Goal: Task Accomplishment & Management: Complete application form

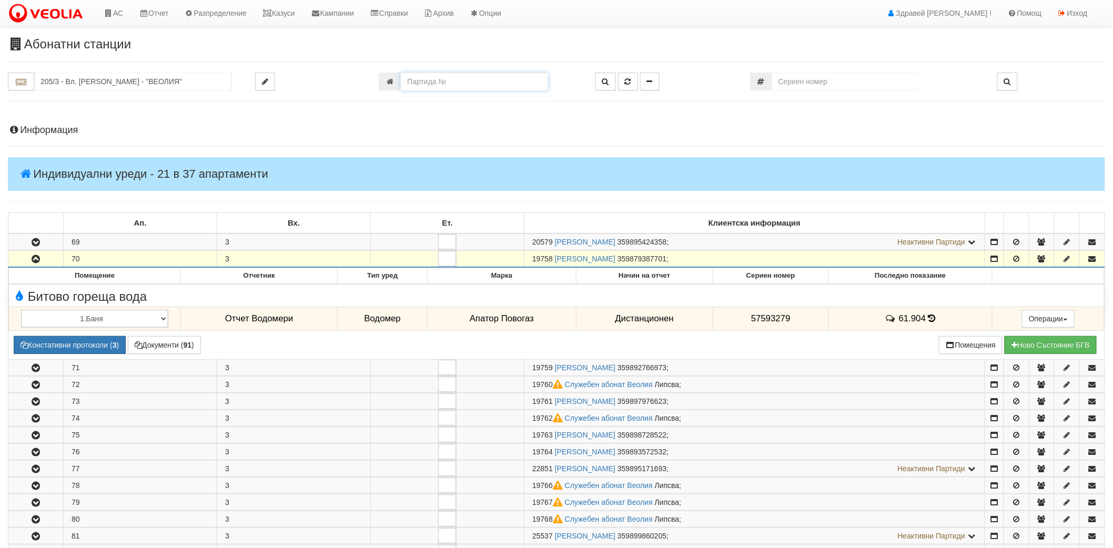
click at [467, 84] on input "number" at bounding box center [474, 82] width 147 height 18
paste input "18009"
type input "18009"
type input "007/1,2 - "ВЕОЛИЯ ЕНЕРДЖИ ВАРНА " ЕАД"
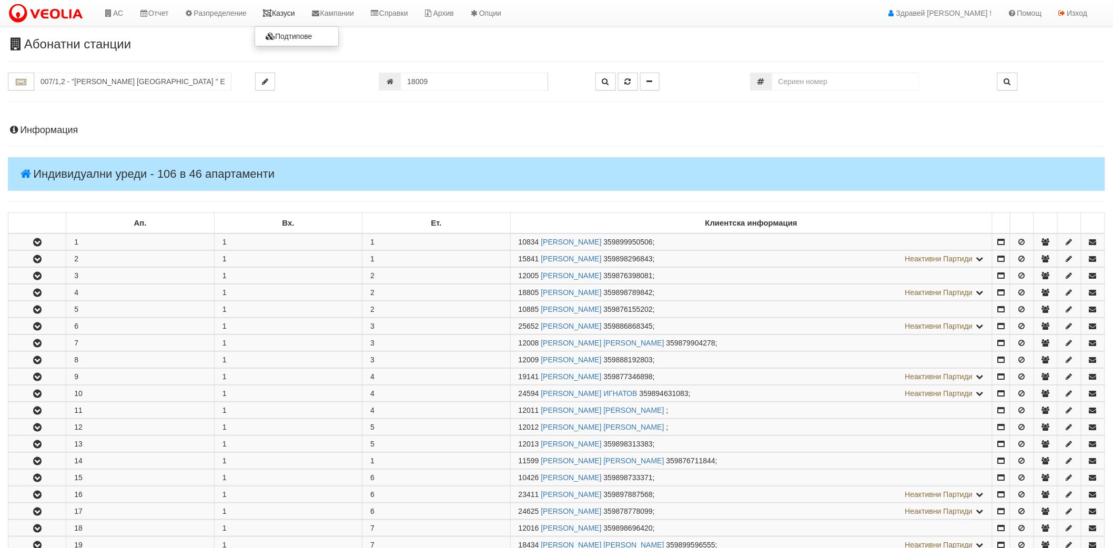
click at [294, 18] on link "Казуси" at bounding box center [279, 13] width 48 height 26
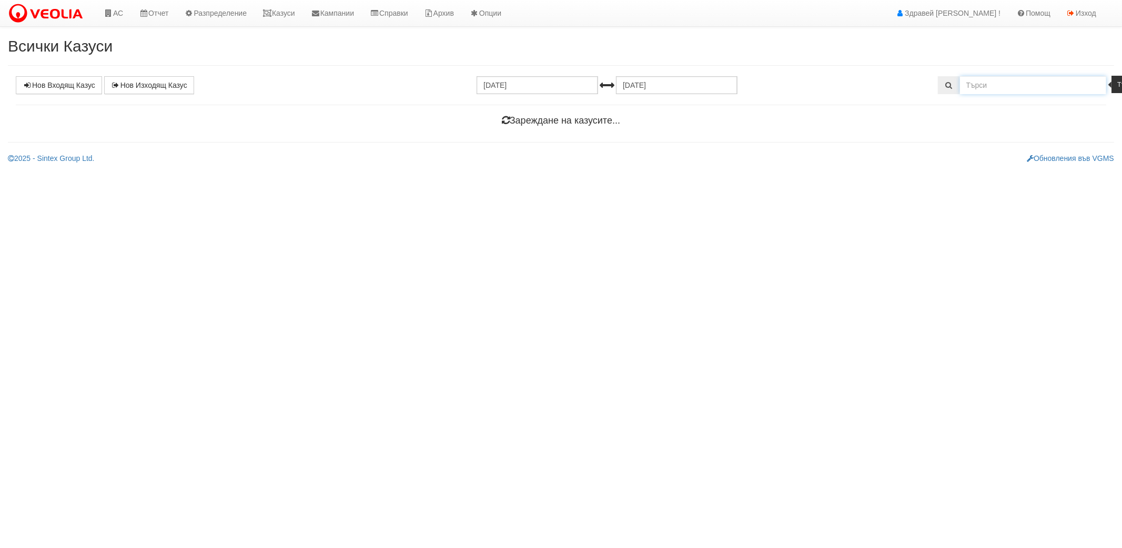
click at [967, 94] on input "text" at bounding box center [1033, 85] width 147 height 18
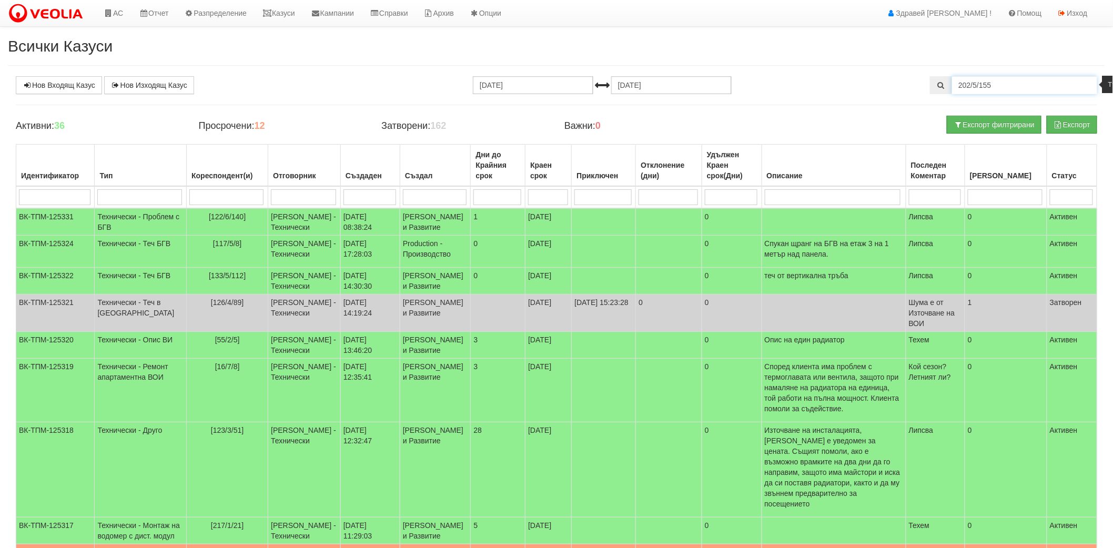
type input "202/5/155"
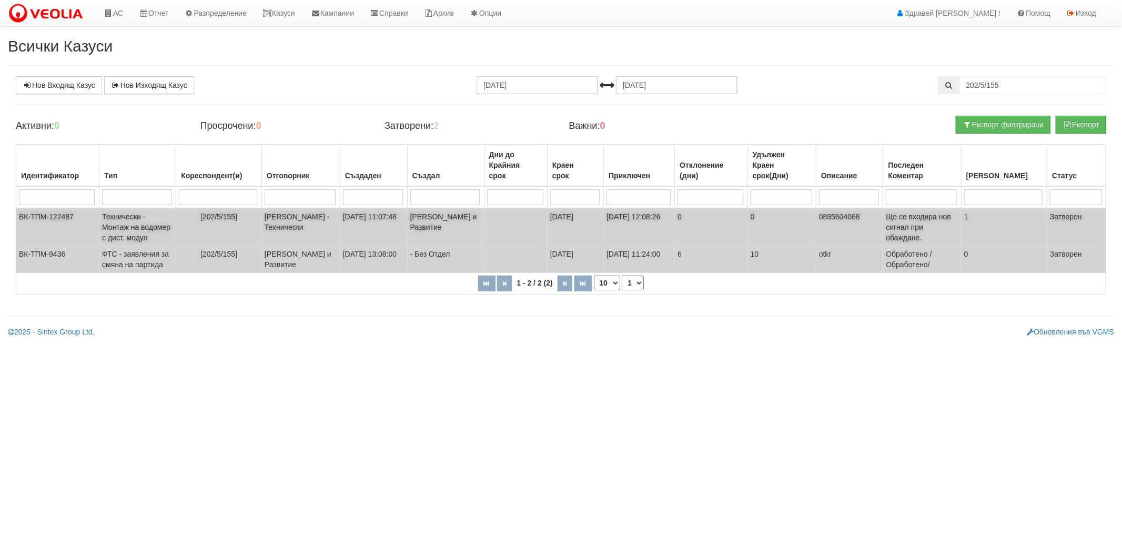
click at [697, 237] on td "0" at bounding box center [711, 227] width 73 height 38
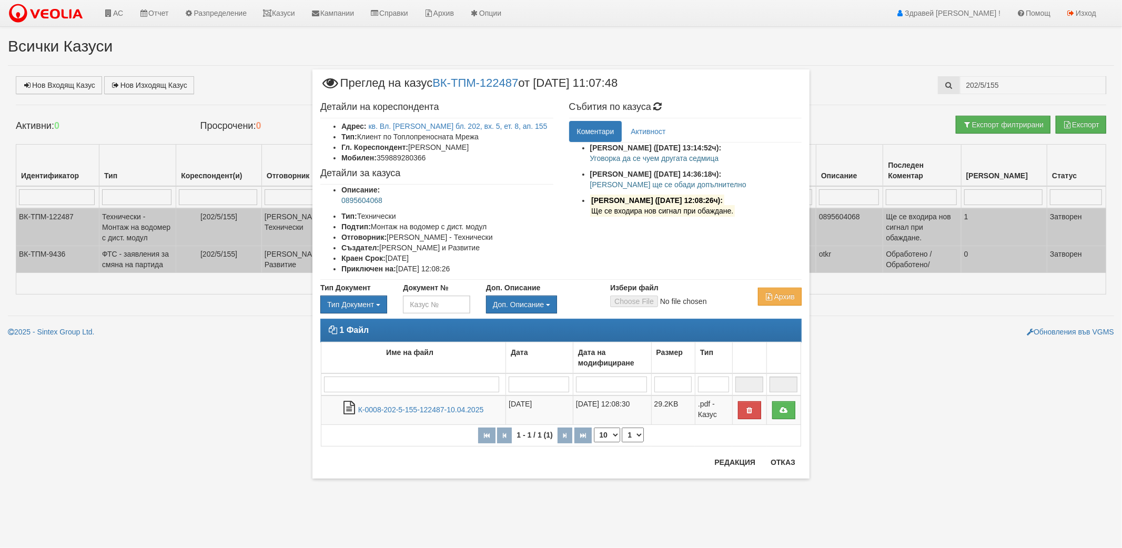
click at [780, 454] on div "1 Файл Име на файл Дата Дата на модифициране Размер Тип 1 - 1 / 1 (1) 10 20 30 …" at bounding box center [561, 388] width 497 height 138
click at [771, 464] on button "Отказ" at bounding box center [782, 462] width 37 height 17
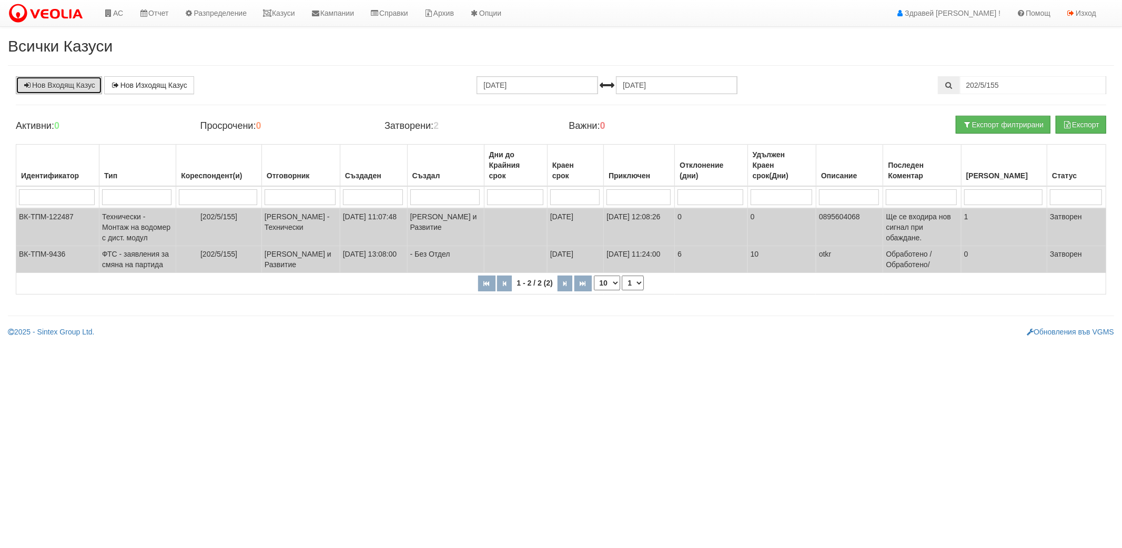
click at [71, 85] on link "Нов Входящ Казус" at bounding box center [59, 85] width 86 height 18
click at [279, 230] on td "Бойко Петков - Технически" at bounding box center [300, 227] width 78 height 38
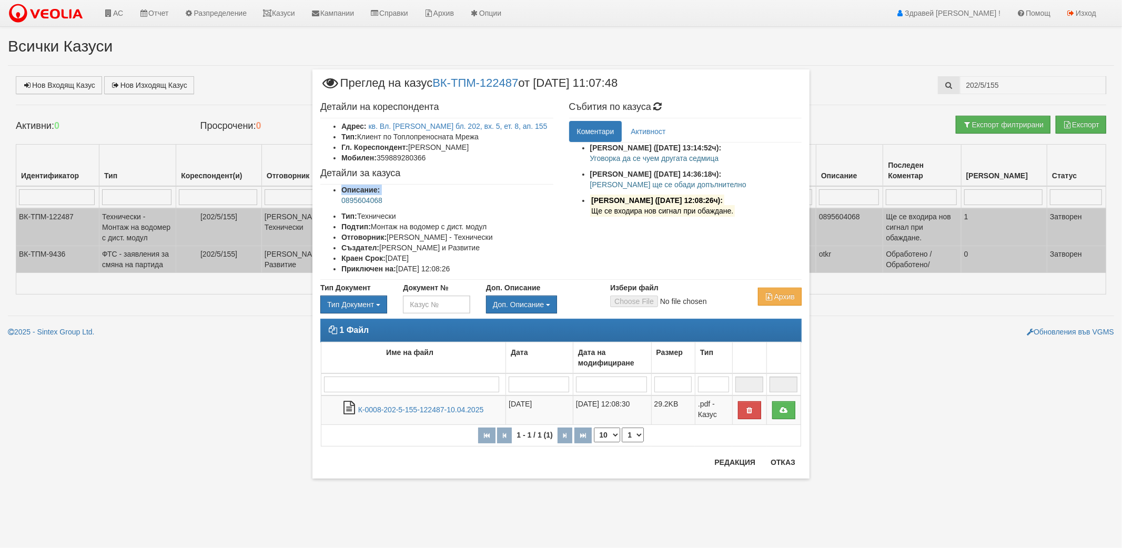
drag, startPoint x: 393, startPoint y: 191, endPoint x: 334, endPoint y: 197, distance: 59.2
click at [334, 197] on ul "Описание: 0895604068 Тип: Технически Подтип: Монтаж на водомер с дист. модул От…" at bounding box center [436, 229] width 233 height 89
click at [341, 199] on ul "Описание: 0895604068 Тип: Технически Подтип: Монтаж на водомер с дист. модул От…" at bounding box center [436, 229] width 233 height 89
click at [341, 199] on p "0895604068" at bounding box center [447, 200] width 212 height 11
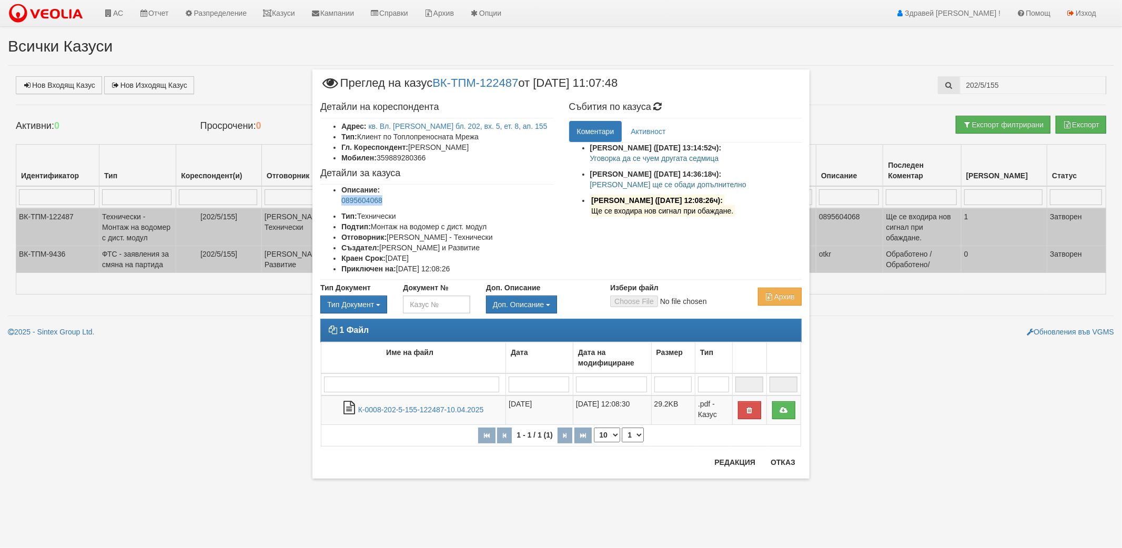
copy ul "0895604068"
click at [790, 461] on button "Отказ" at bounding box center [782, 462] width 37 height 17
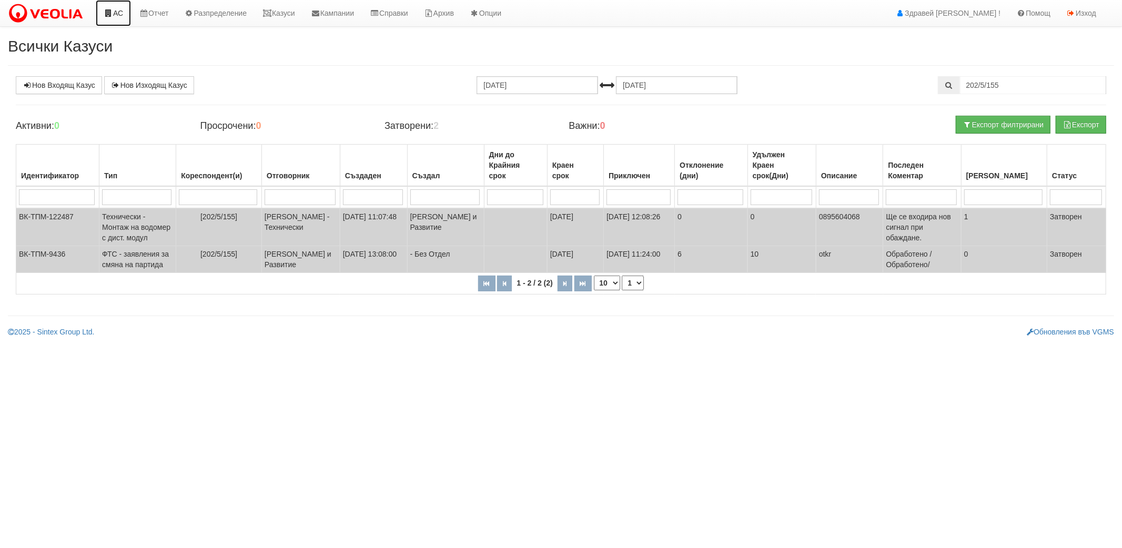
click at [119, 22] on link "АС" at bounding box center [113, 13] width 35 height 26
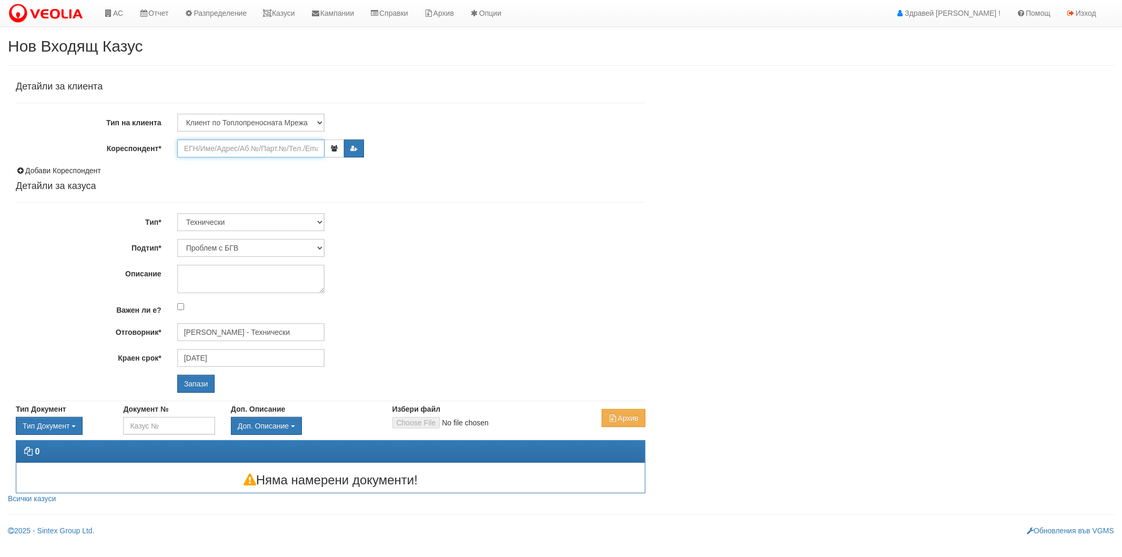
click at [221, 141] on input "Кореспондент*" at bounding box center [250, 148] width 147 height 18
paste input "aa8ce915"
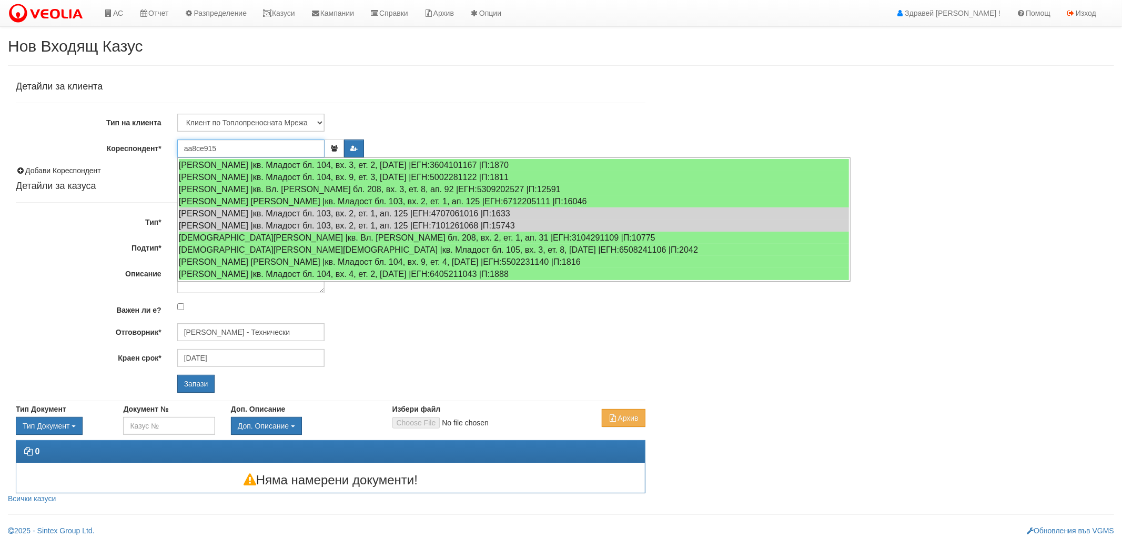
drag, startPoint x: 221, startPoint y: 145, endPoint x: 123, endPoint y: 154, distance: 98.7
click at [123, 154] on div "Кореспондент* aa8ce915" at bounding box center [331, 148] width 646 height 18
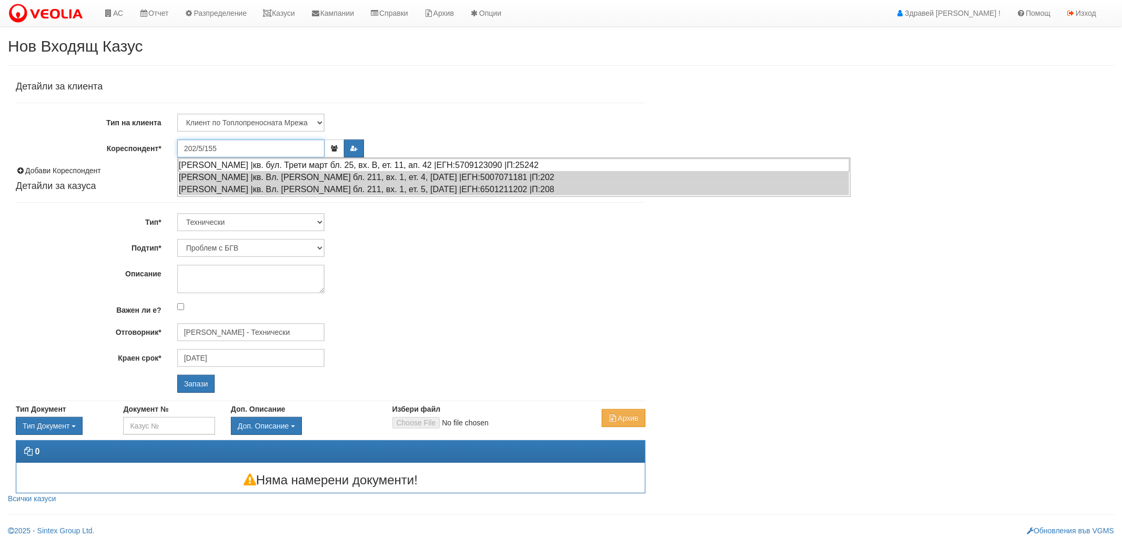
click at [204, 162] on div "МАРГАРИТА ГЕОРГИЕВА РАЙКОВСКА |кв. бул. Трети март бл. 25, вх. В, ет. 11, ап. 4…" at bounding box center [513, 164] width 671 height 13
type input "Маргарита Георгиева Райковска"
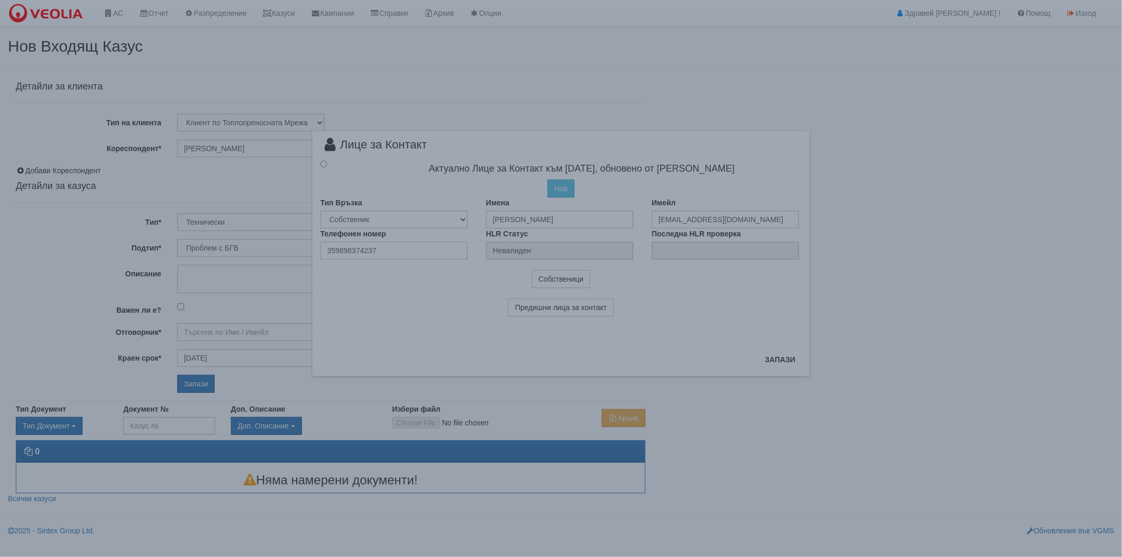
type input "Дончо Дончев - Технически"
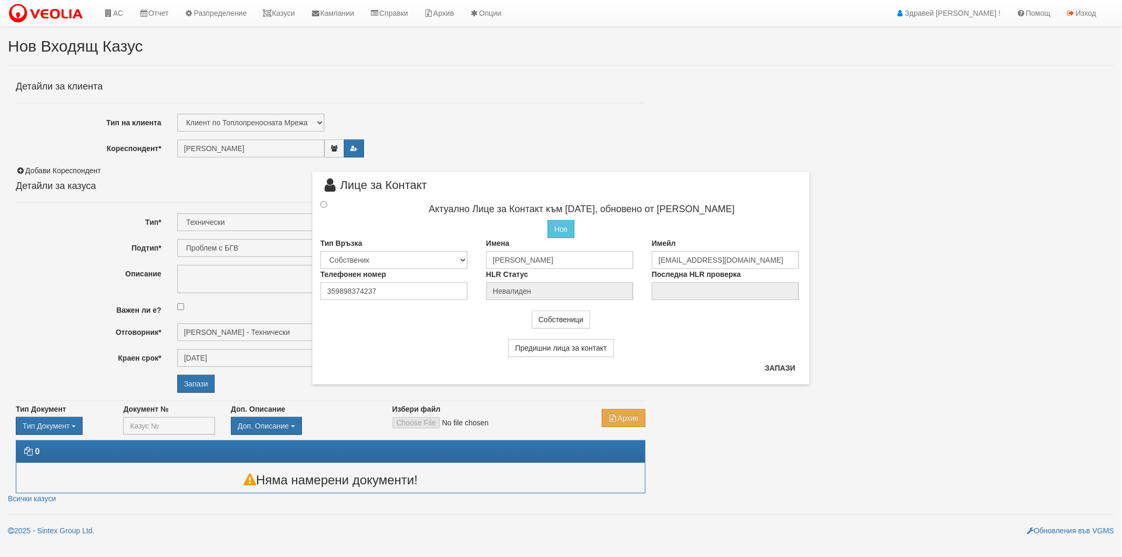
click at [330, 202] on div at bounding box center [334, 205] width 42 height 12
click at [321, 202] on input "radio" at bounding box center [323, 204] width 7 height 7
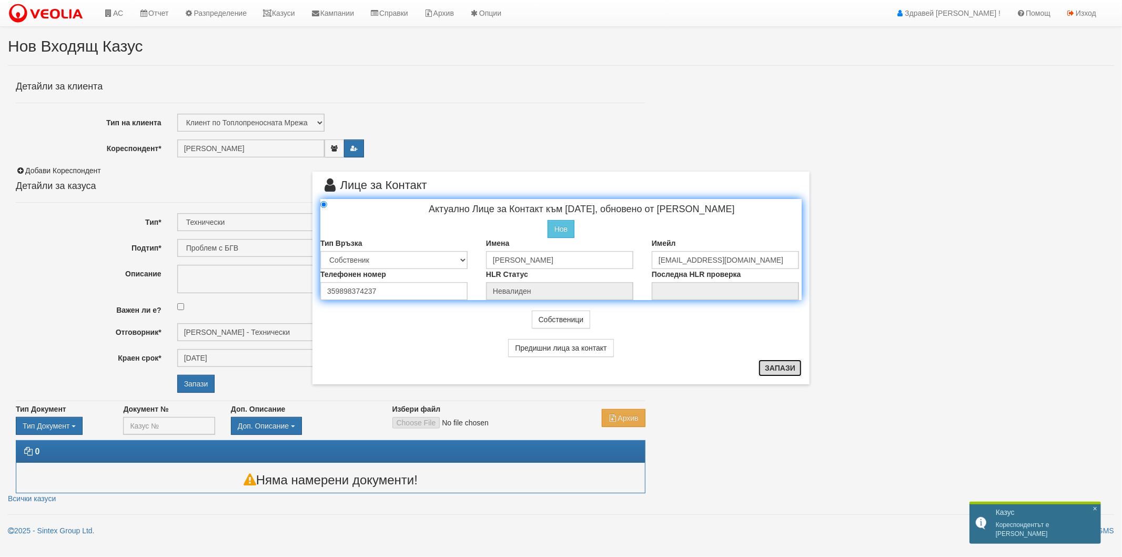
click at [766, 366] on button "Запази" at bounding box center [780, 367] width 43 height 17
radio input "true"
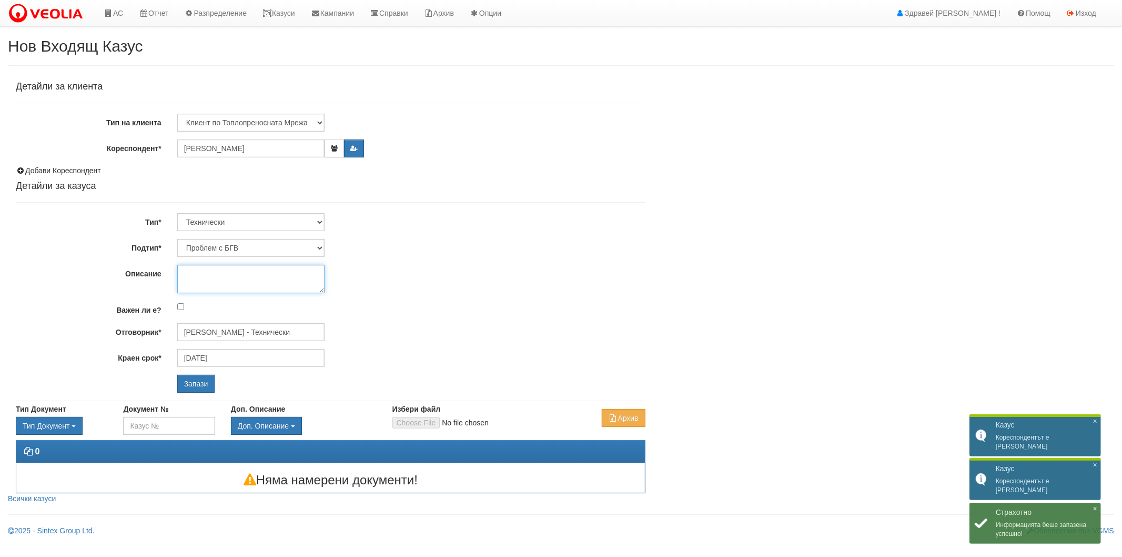
click at [238, 275] on textarea "Описание" at bounding box center [250, 279] width 147 height 28
paste textarea "0895604068"
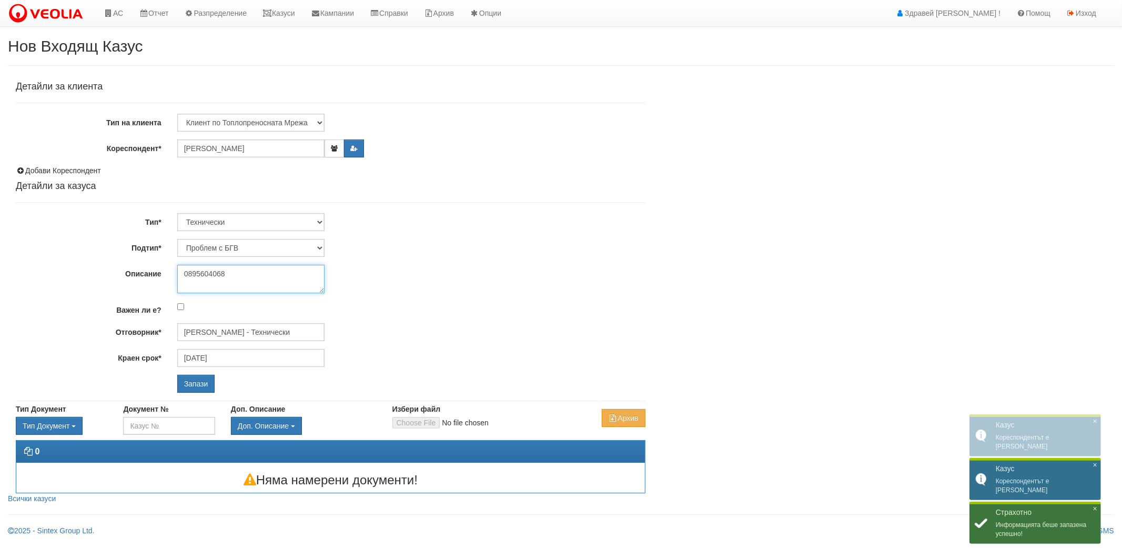
click at [271, 271] on textarea "0895604068" at bounding box center [250, 279] width 147 height 28
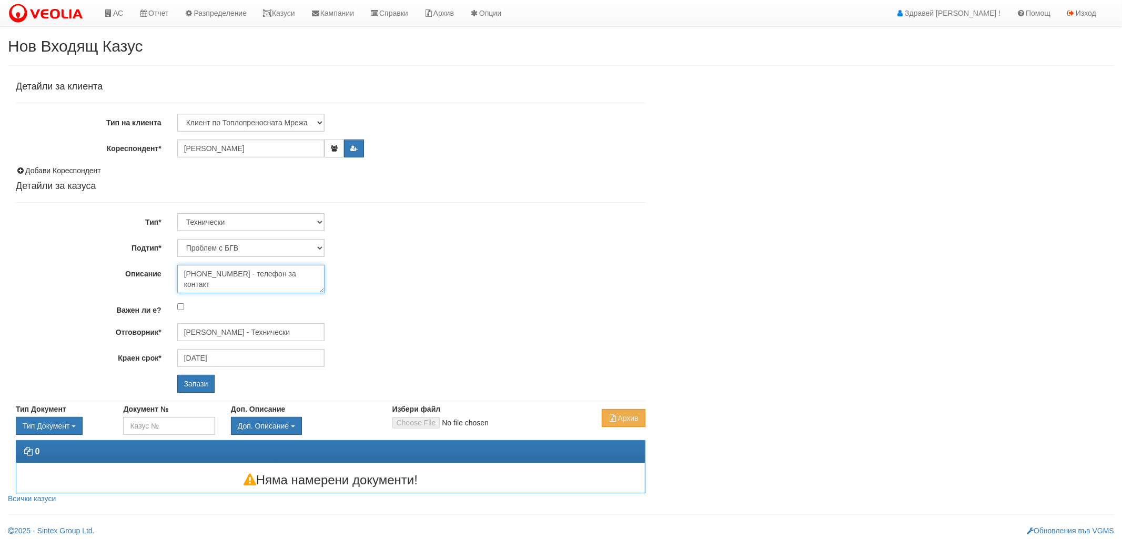
type textarea "0895604068 - телефон за контакт"
click at [254, 249] on select "Проблем с БГВ Теч ВОИ Теч БГВ Теч в АС Теч от водомер Проблем в АС Интервенция …" at bounding box center [250, 248] width 147 height 18
select select "Монтаж на водомер с дист. модул"
click at [177, 239] on select "Проблем с БГВ Теч ВОИ Теч БГВ Теч в АС Теч от водомер Проблем в АС Интервенция …" at bounding box center [250, 248] width 147 height 18
type input "09/09/2025"
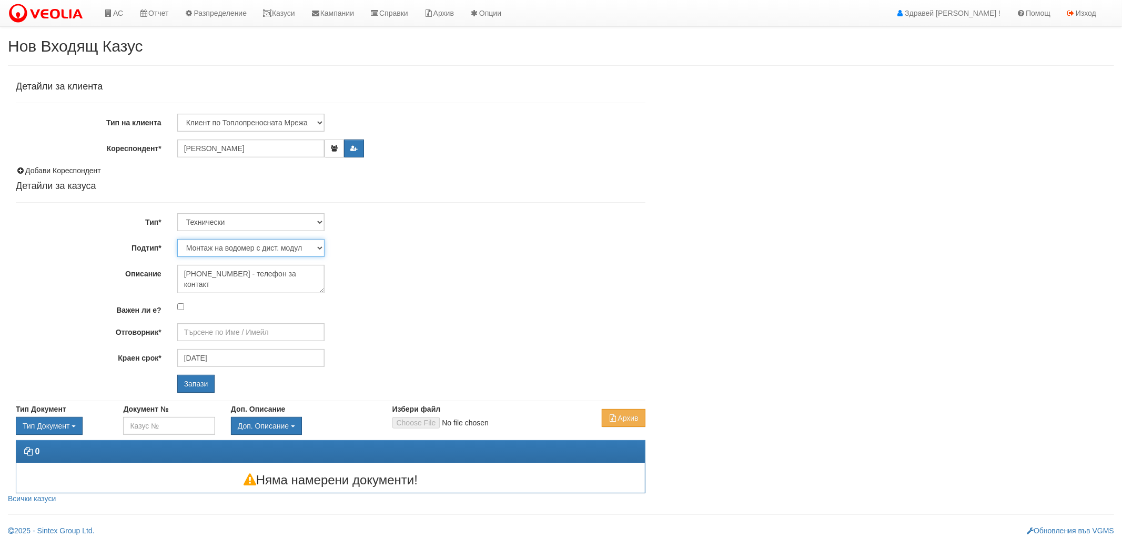
type input "Дончо Дончев - Технически"
click at [196, 385] on input "Запази" at bounding box center [196, 384] width 38 height 18
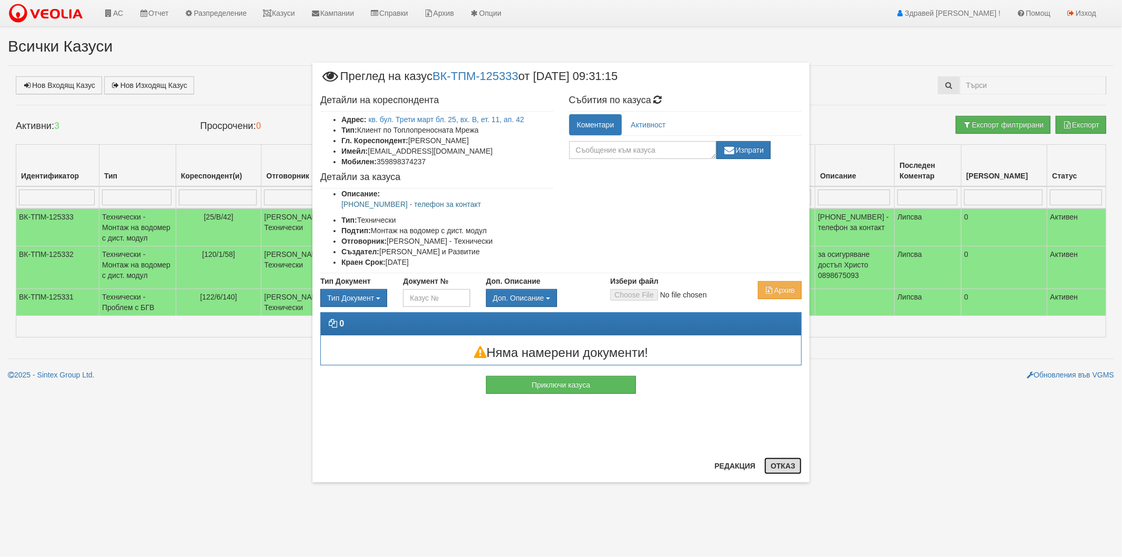
click at [775, 460] on button "Отказ" at bounding box center [782, 465] width 37 height 17
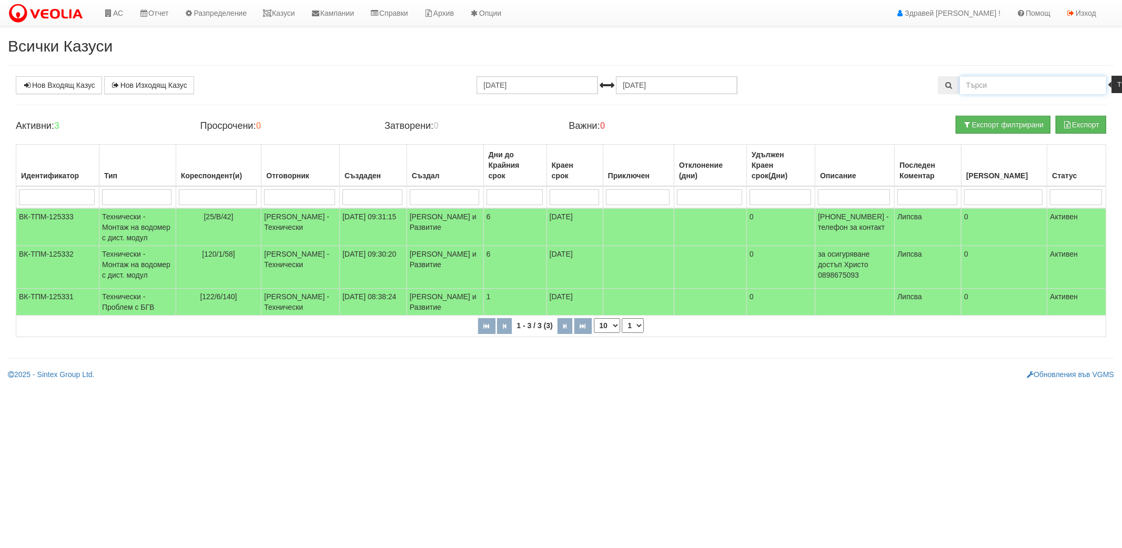
click at [1041, 89] on input "text" at bounding box center [1033, 85] width 147 height 18
paste input "0895604068"
type input "0895604068"
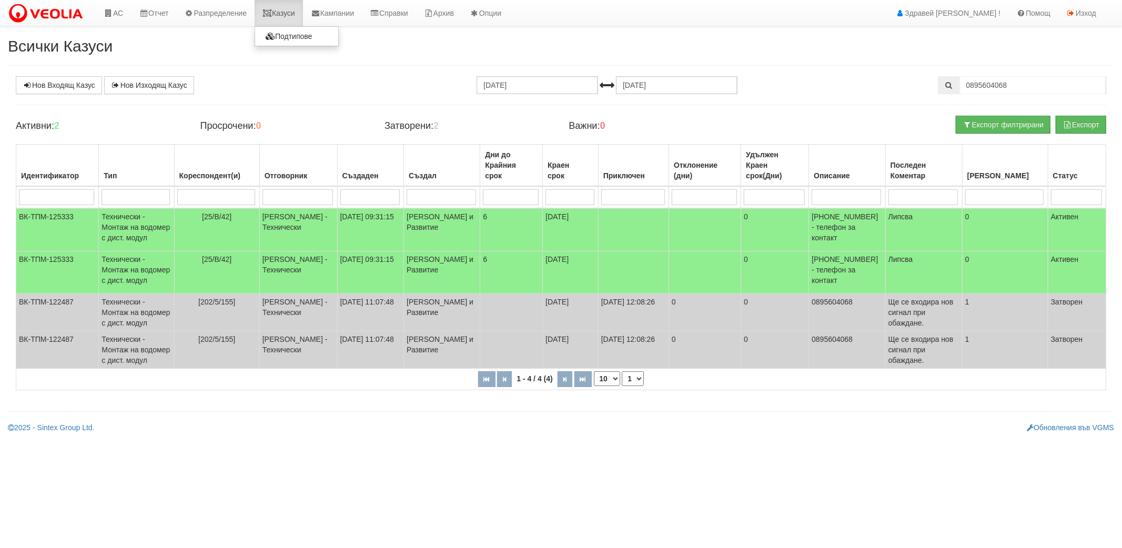
click at [272, 14] on icon at bounding box center [267, 12] width 9 height 7
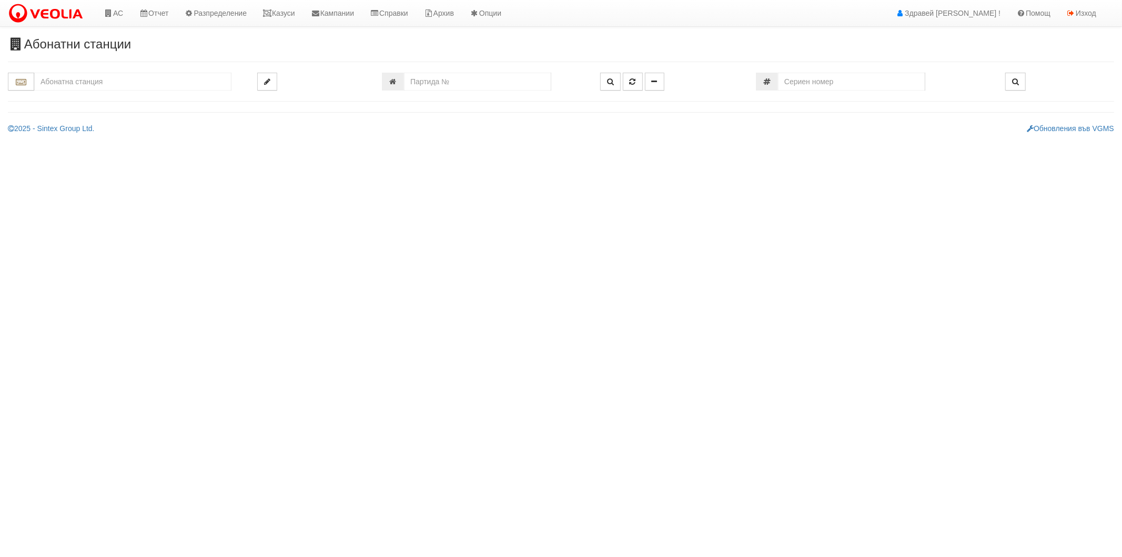
click at [112, 89] on input "text" at bounding box center [132, 82] width 197 height 18
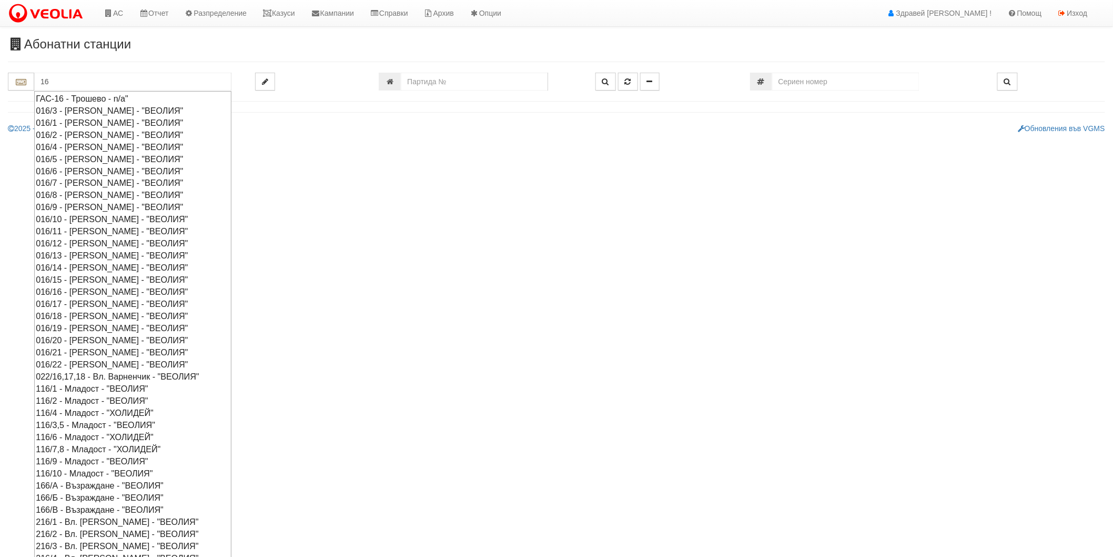
click at [76, 328] on div "016/19 - Орхид Хилс - "ВЕОЛИЯ"" at bounding box center [133, 328] width 194 height 12
type input "016/19 - Орхид Хилс - "ВЕОЛИЯ""
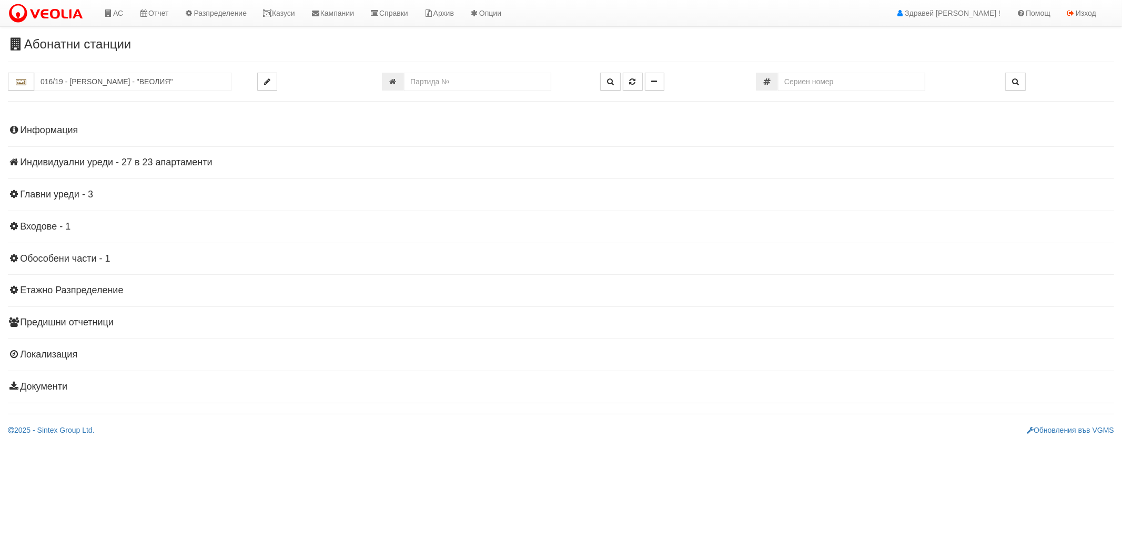
click at [66, 164] on h4 "Индивидуални уреди - 27 в 23 апартаменти" at bounding box center [561, 162] width 1106 height 11
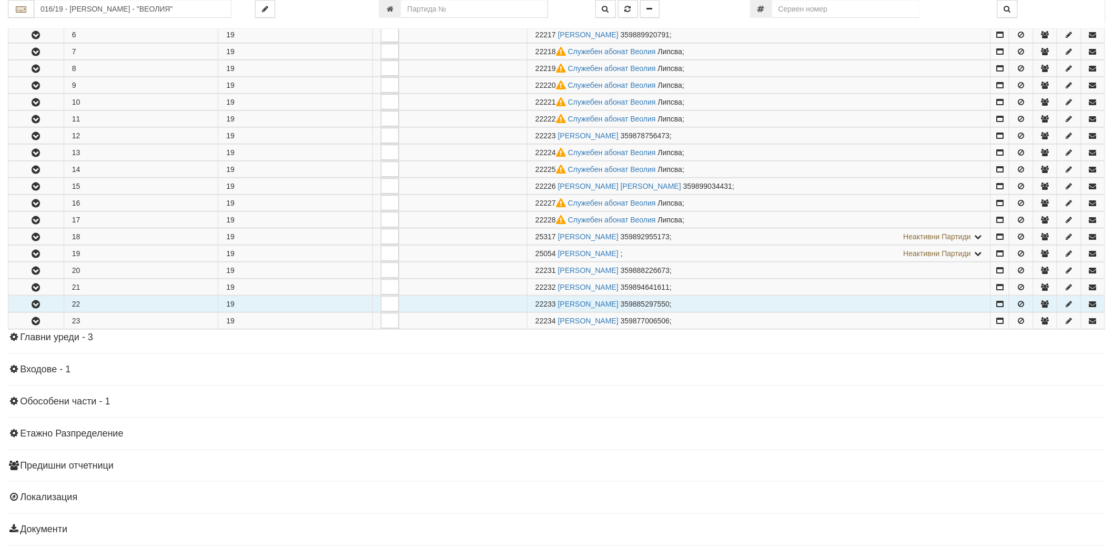
scroll to position [292, 0]
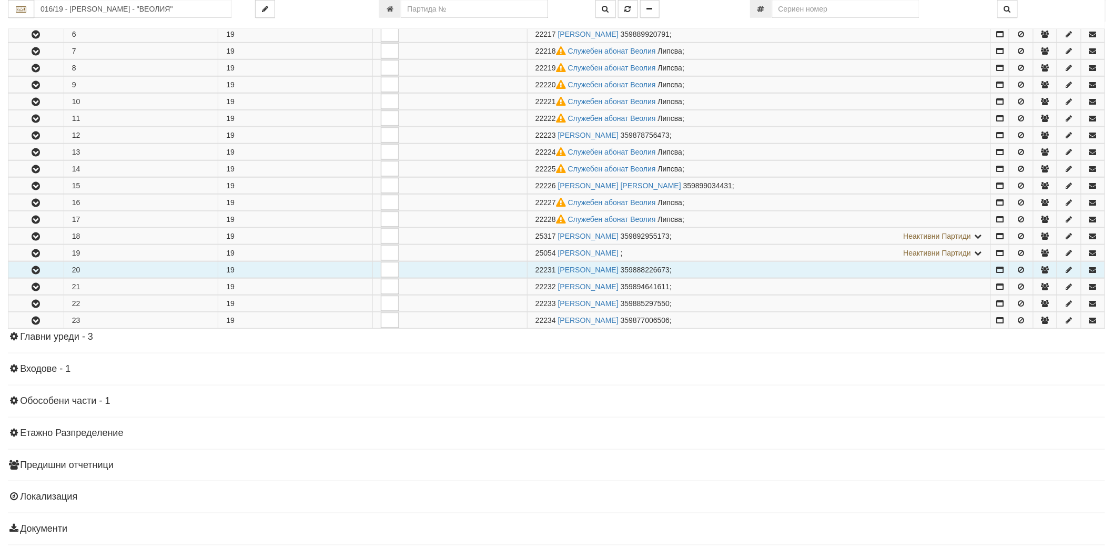
click at [27, 270] on button "button" at bounding box center [35, 270] width 55 height 16
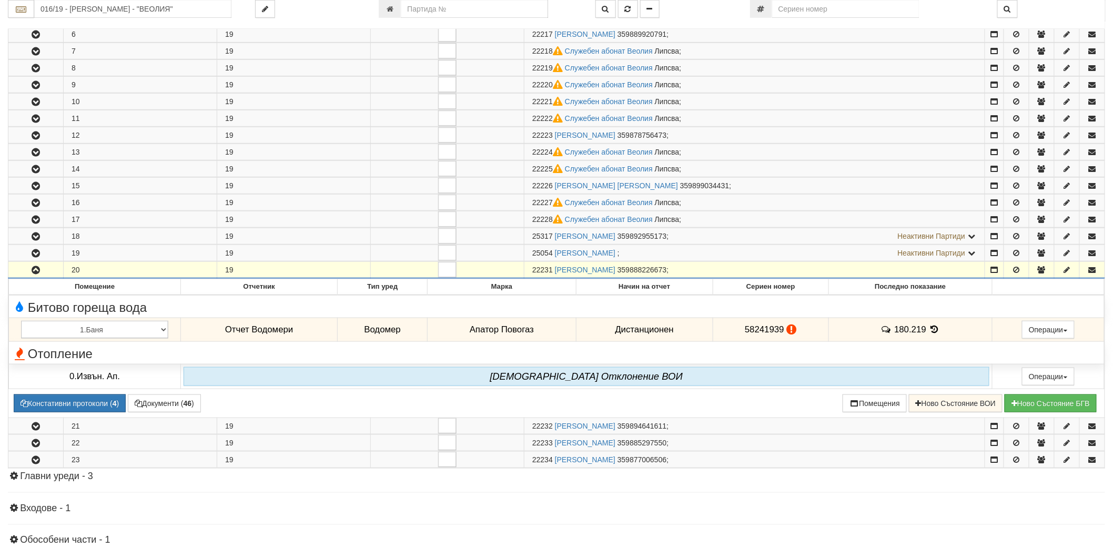
drag, startPoint x: 529, startPoint y: 272, endPoint x: 549, endPoint y: 276, distance: 20.3
click at [549, 276] on td "22231 ПАТРИЦИЯ ВАЛЕНТИНОВА ВАСИЛЕВА 359888226673 ;" at bounding box center [755, 270] width 461 height 17
click at [550, 269] on span "22231" at bounding box center [542, 270] width 21 height 8
drag, startPoint x: 551, startPoint y: 270, endPoint x: 532, endPoint y: 271, distance: 18.9
click at [532, 271] on span "22231" at bounding box center [542, 270] width 21 height 8
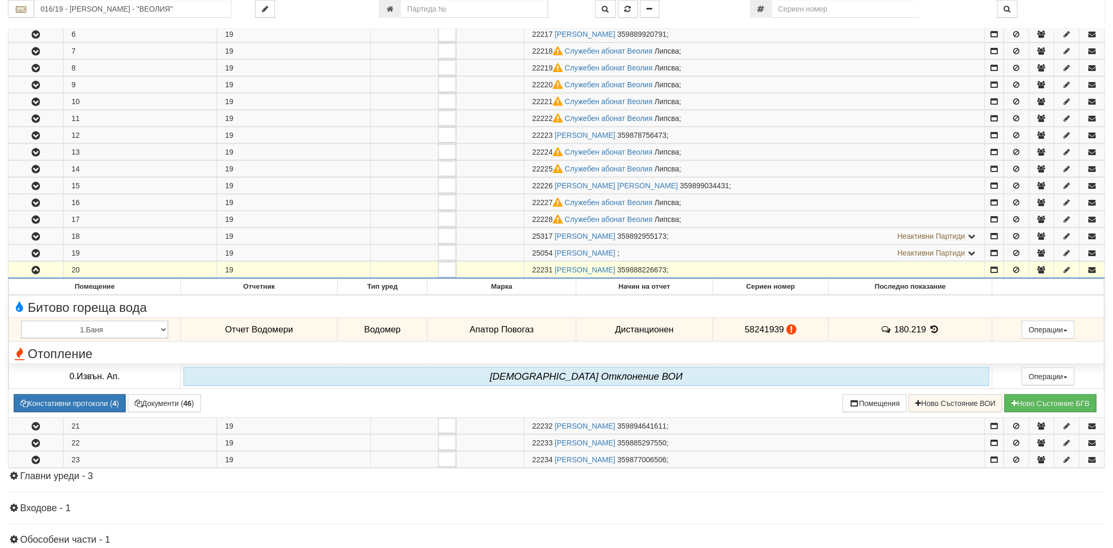
click at [532, 271] on span "22231" at bounding box center [542, 270] width 21 height 8
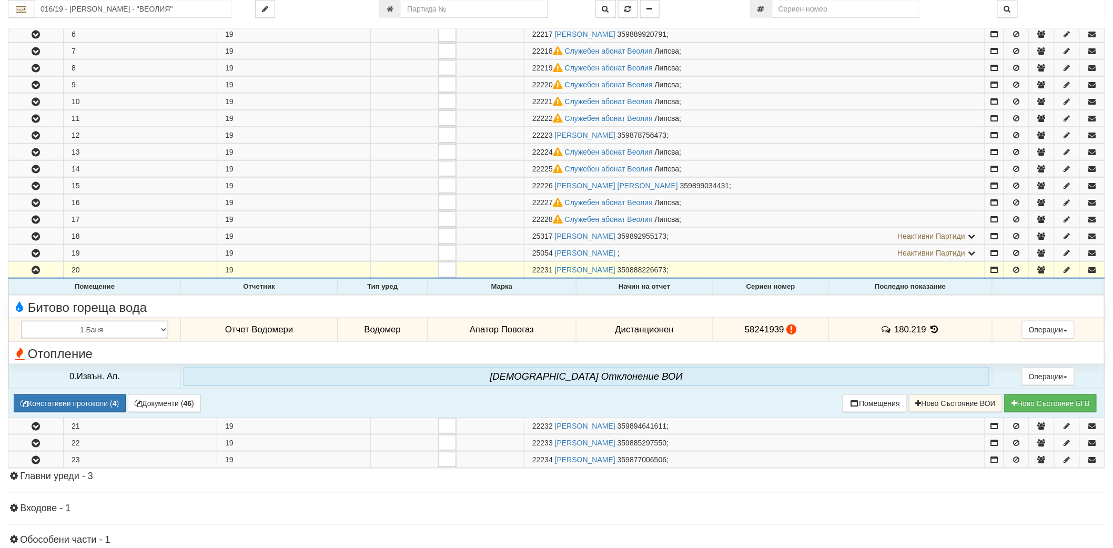
click at [933, 329] on icon at bounding box center [935, 329] width 12 height 9
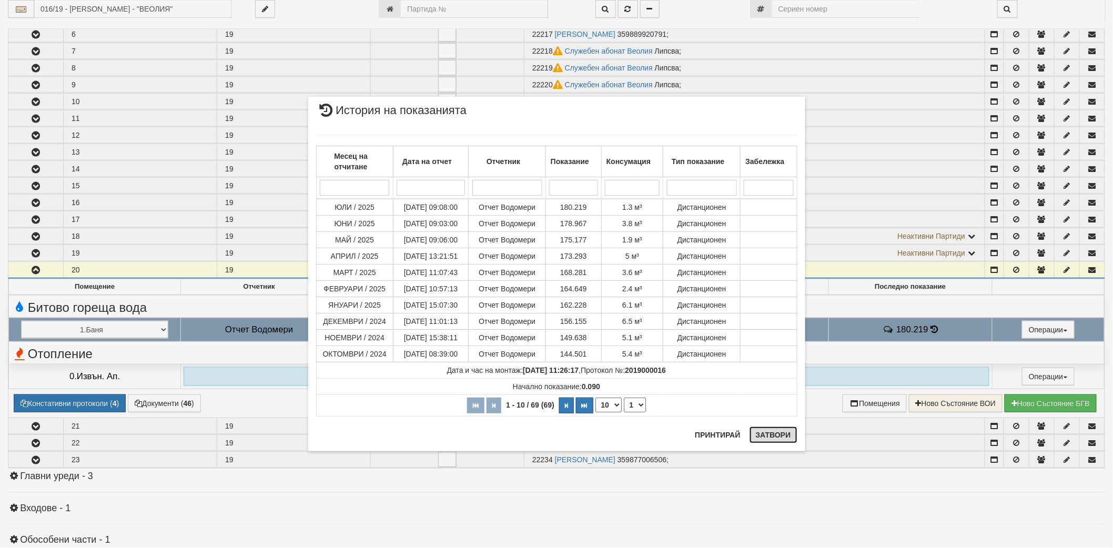
click at [769, 439] on button "Затвори" at bounding box center [774, 435] width 48 height 17
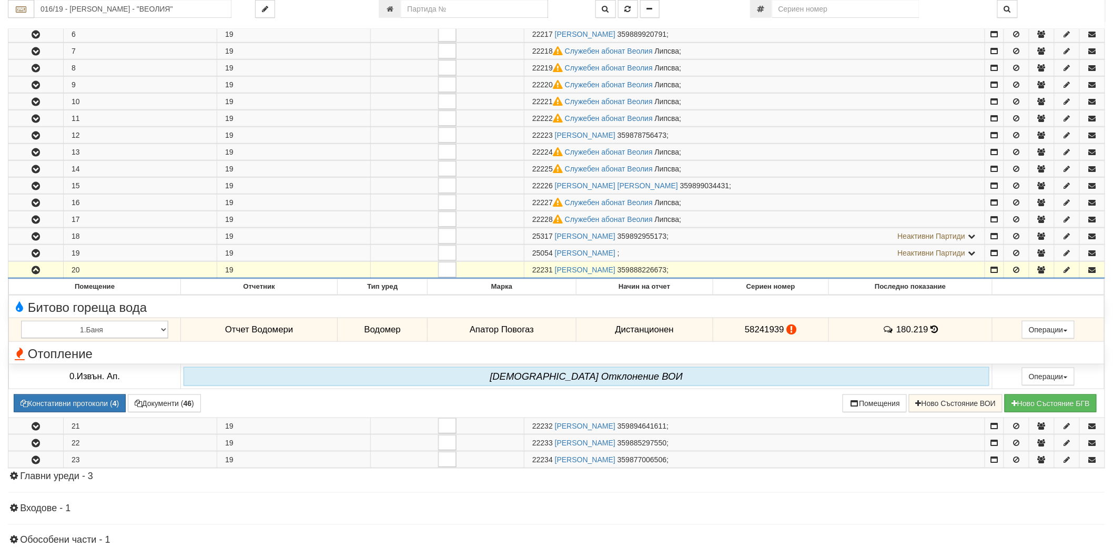
drag, startPoint x: 531, startPoint y: 270, endPoint x: 551, endPoint y: 275, distance: 20.4
click at [551, 275] on td "22231 ПАТРИЦИЯ ВАЛЕНТИНОВА ВАСИЛЕВА 359888226673 ;" at bounding box center [755, 270] width 461 height 17
click at [528, 268] on td "22231 ПАТРИЦИЯ ВАЛЕНТИНОВА ВАСИЛЕВА 359888226673 ;" at bounding box center [755, 270] width 461 height 17
drag, startPoint x: 551, startPoint y: 270, endPoint x: 533, endPoint y: 270, distance: 17.4
click at [533, 270] on span "22231" at bounding box center [542, 270] width 21 height 8
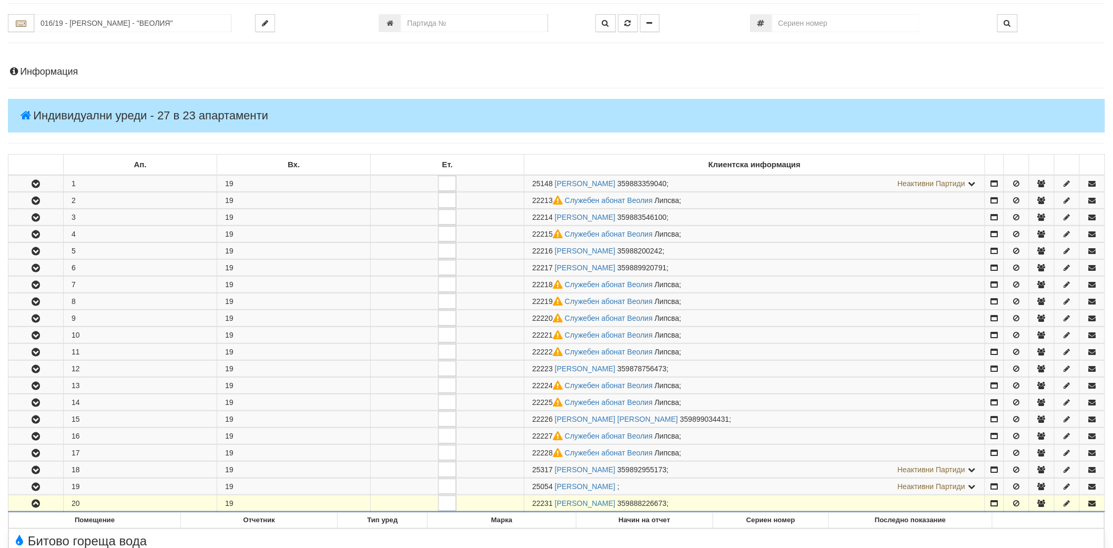
scroll to position [0, 0]
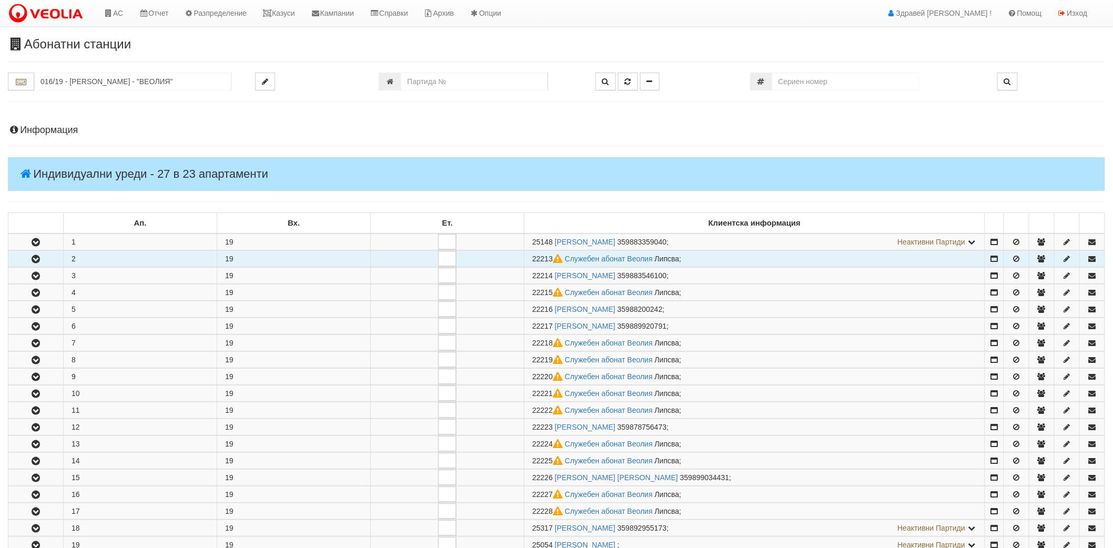
click at [35, 256] on icon "button" at bounding box center [35, 259] width 13 height 7
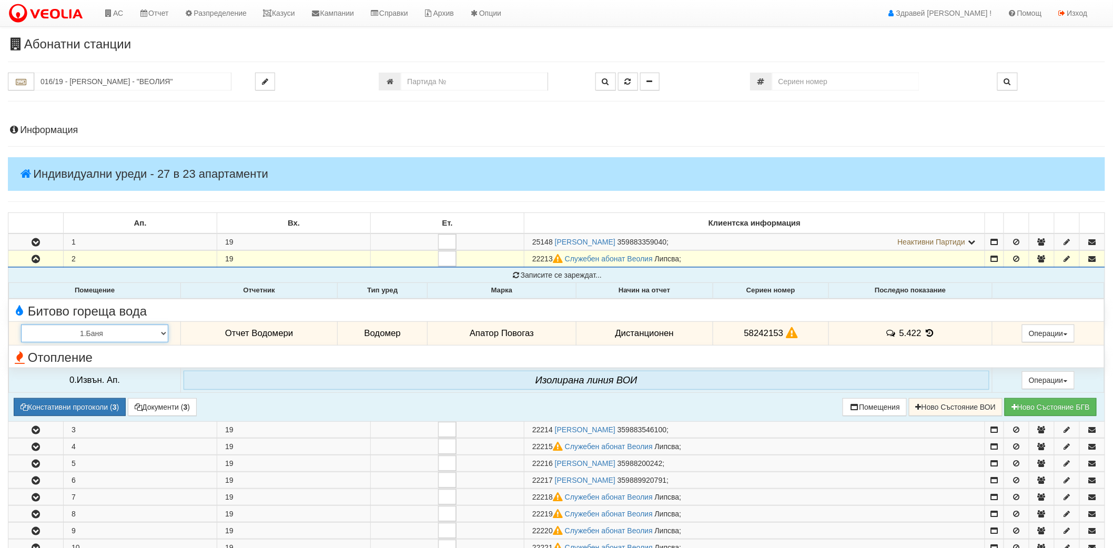
drag, startPoint x: 25, startPoint y: 323, endPoint x: 24, endPoint y: 328, distance: 5.3
click at [24, 328] on select "1.Баня 2.Кухня 3.Тоалетна 4.Всекидневна 5.Спалня 1 6.Спалня 2 7.Коридор 8.Терас…" at bounding box center [94, 334] width 147 height 18
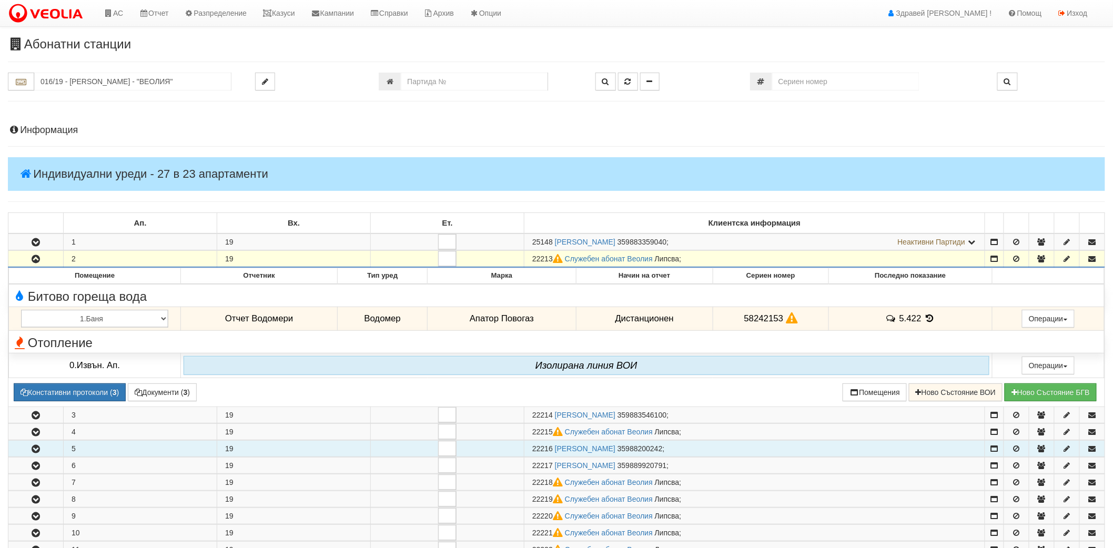
click at [41, 442] on button "button" at bounding box center [35, 449] width 55 height 16
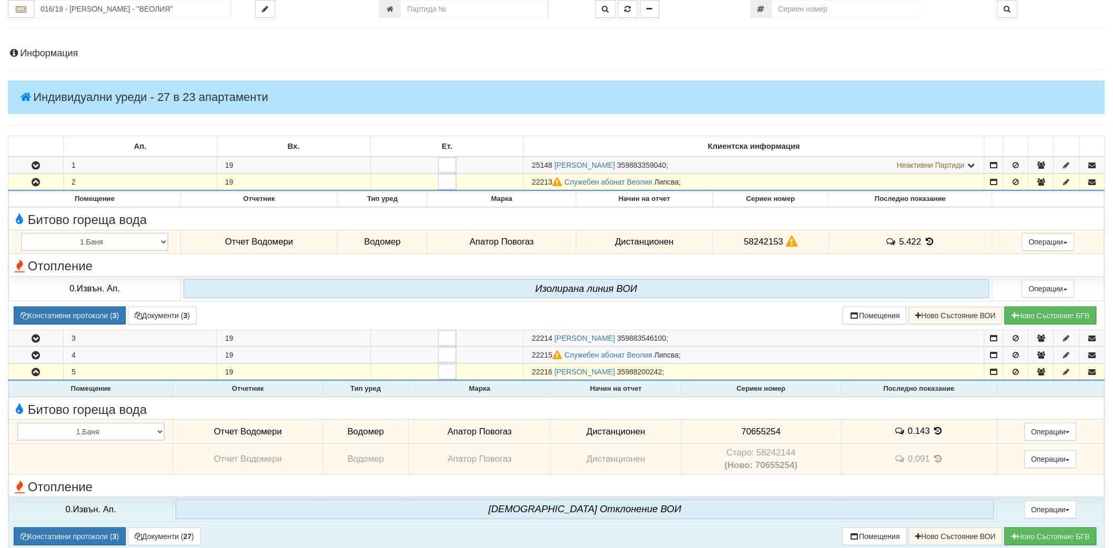
scroll to position [175, 0]
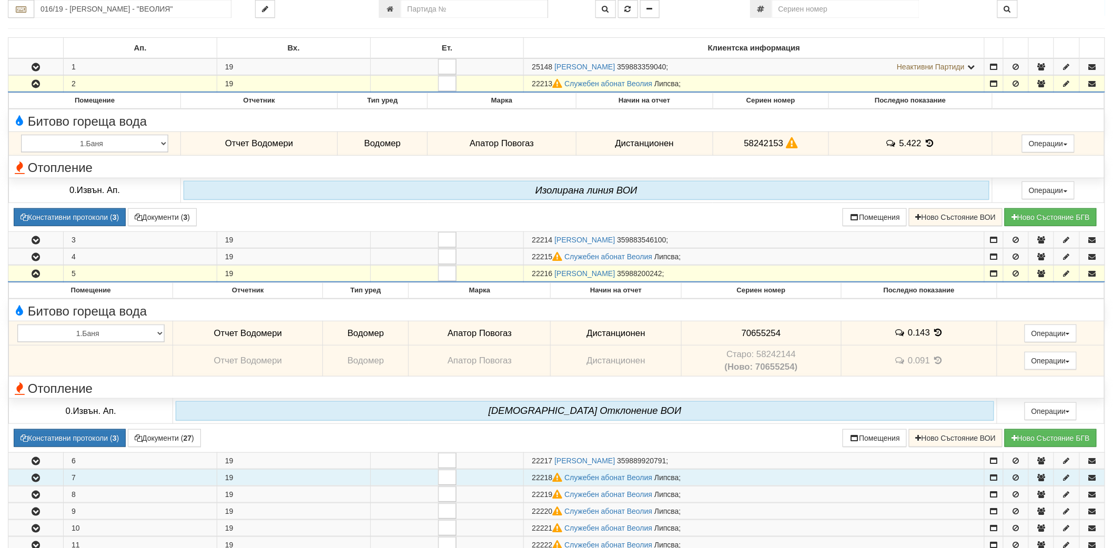
click at [29, 477] on icon "button" at bounding box center [35, 478] width 13 height 7
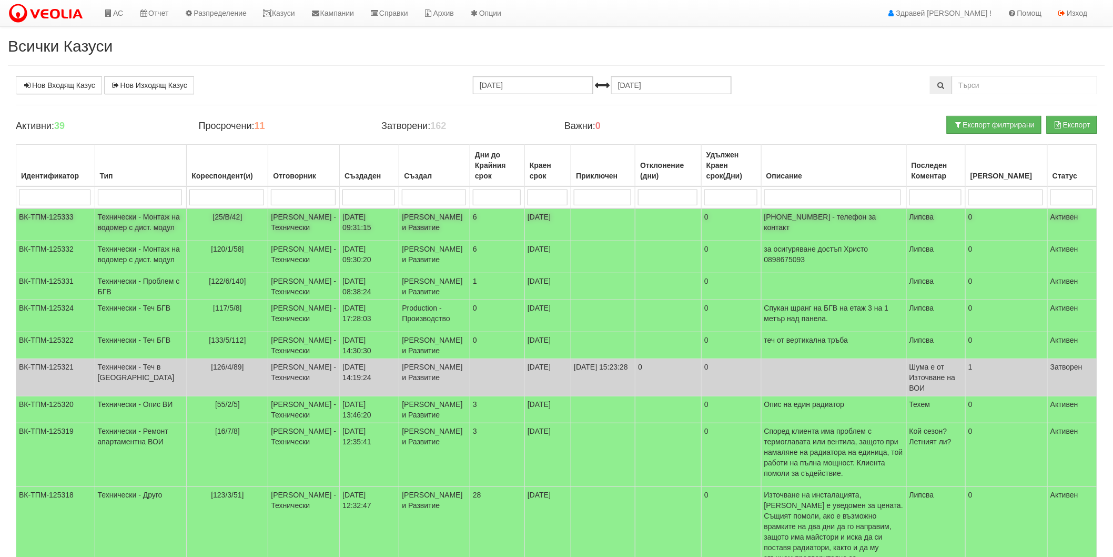
click at [247, 228] on td "[25/В/42]" at bounding box center [228, 224] width 82 height 33
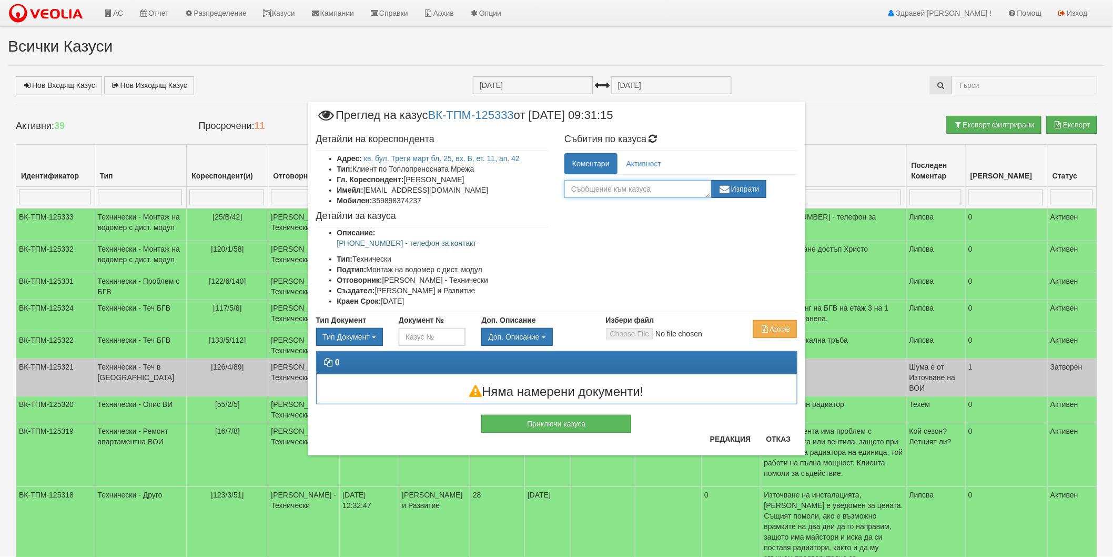
click at [595, 193] on textarea at bounding box center [638, 189] width 147 height 18
click at [575, 188] on textarea "сгрешен сигнал" at bounding box center [638, 189] width 147 height 18
type textarea "Сгрешен сигнал"
click at [757, 185] on button "Изпрати" at bounding box center [739, 189] width 55 height 18
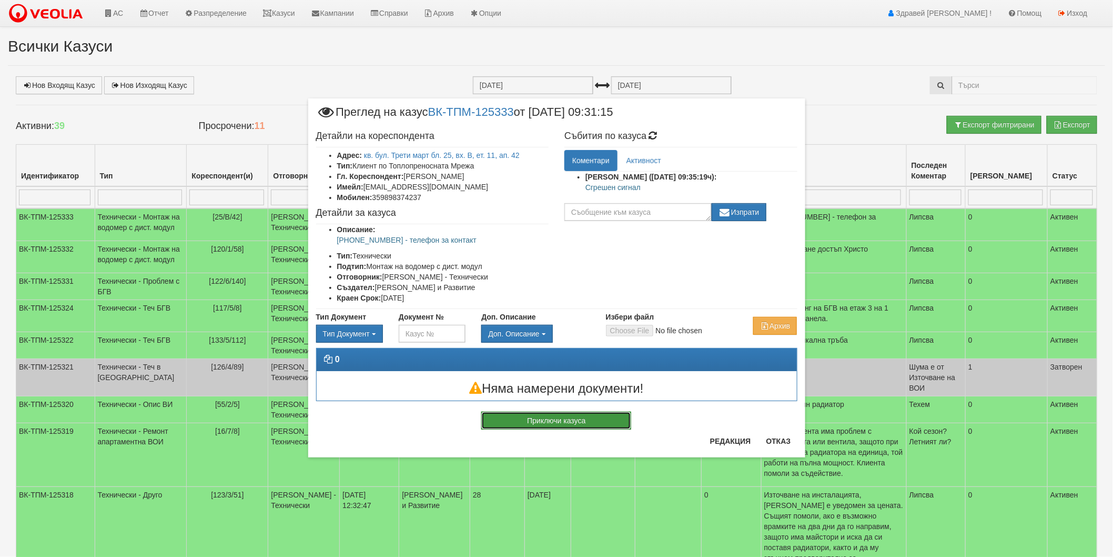
click at [566, 425] on button "Приключи казуса" at bounding box center [556, 420] width 150 height 18
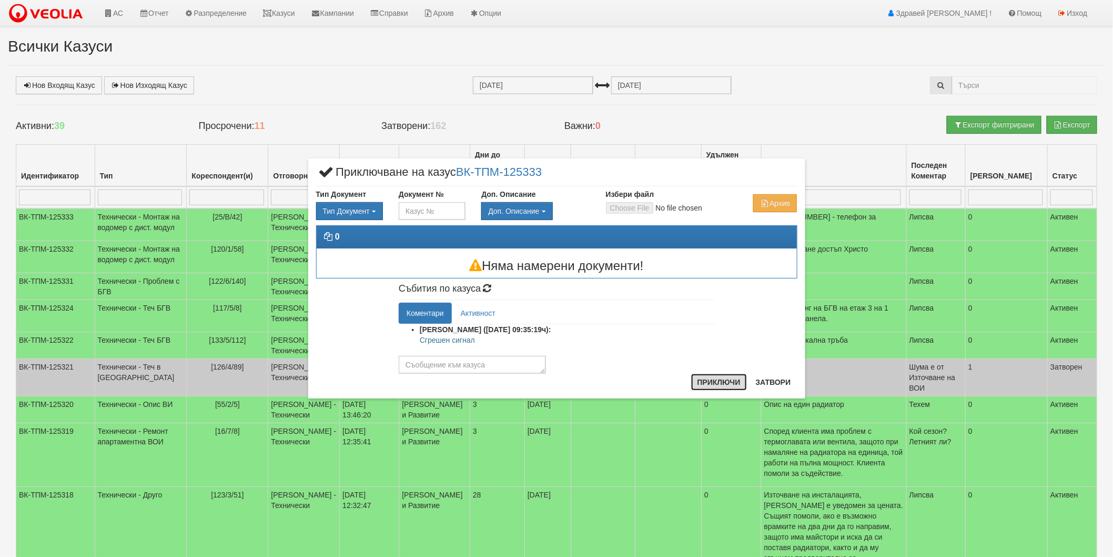
click at [729, 381] on button "Приключи" at bounding box center [719, 382] width 56 height 17
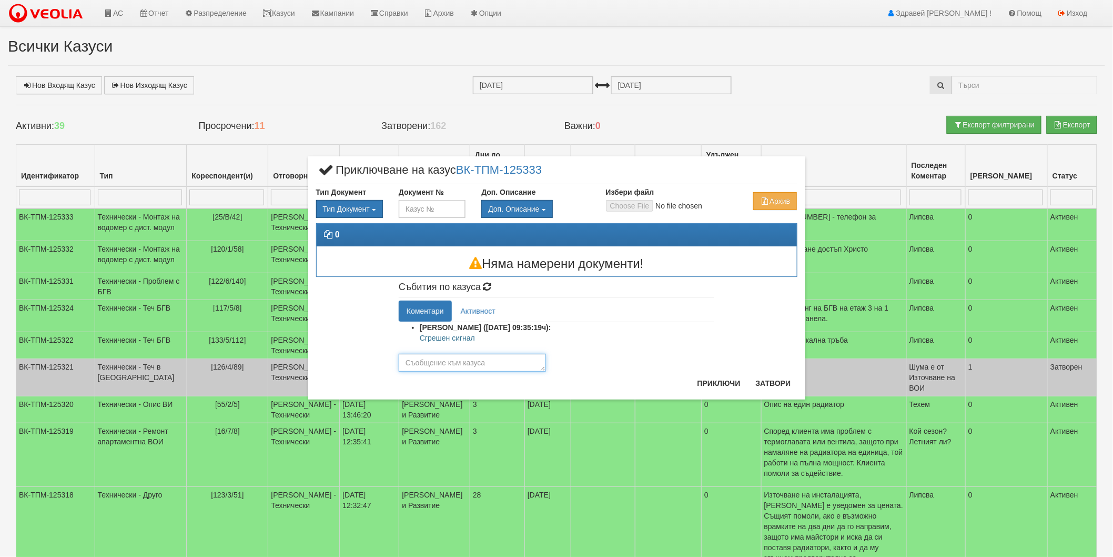
click at [460, 366] on textarea at bounding box center [472, 363] width 147 height 18
type textarea "с"
type textarea "Сгрешен сигнал"
click at [739, 383] on button "Приключи" at bounding box center [719, 383] width 56 height 17
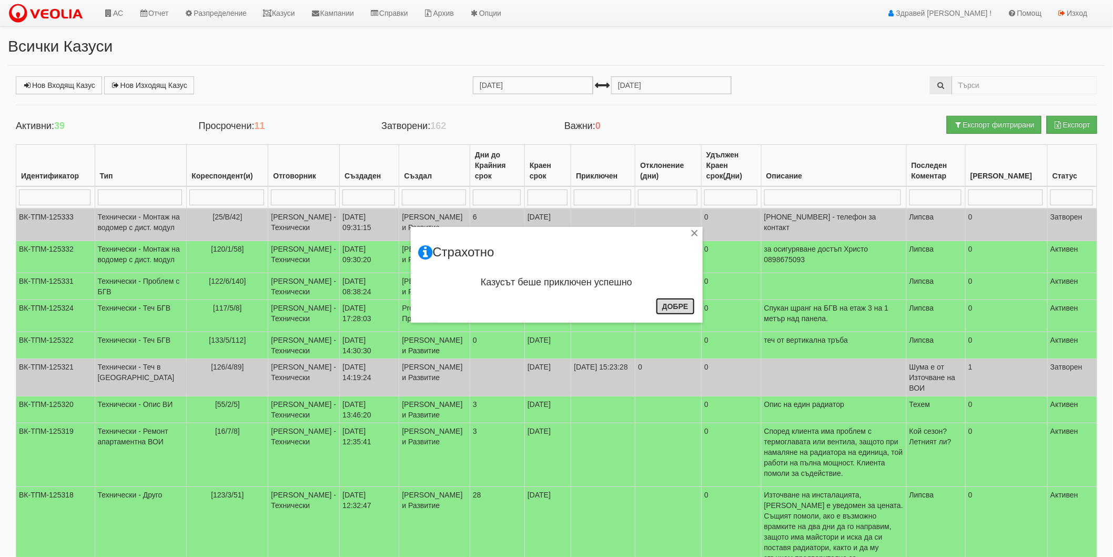
click at [690, 306] on button "Добре" at bounding box center [675, 306] width 39 height 17
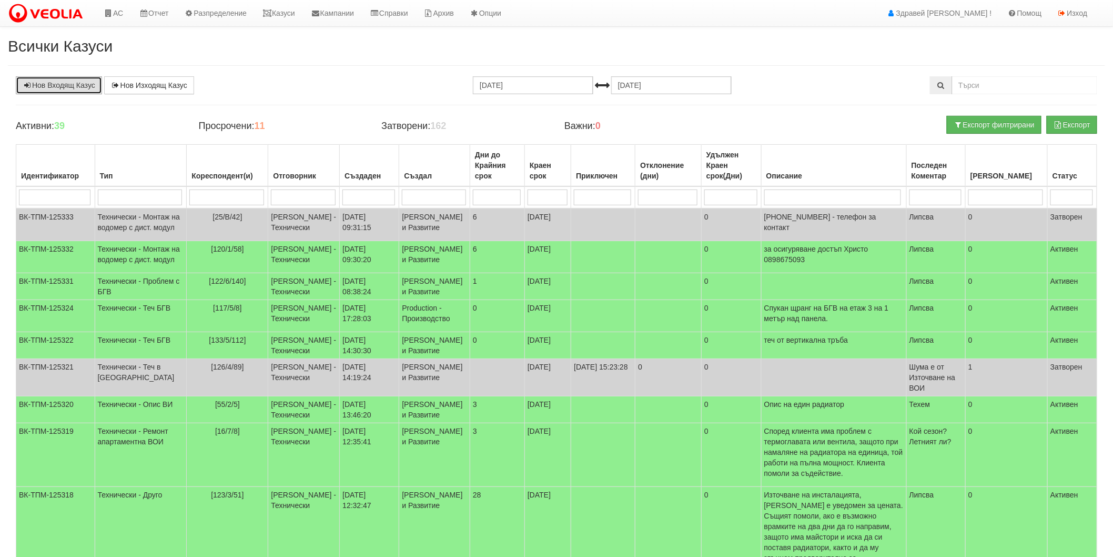
click at [71, 77] on link "Нов Входящ Казус" at bounding box center [59, 85] width 86 height 18
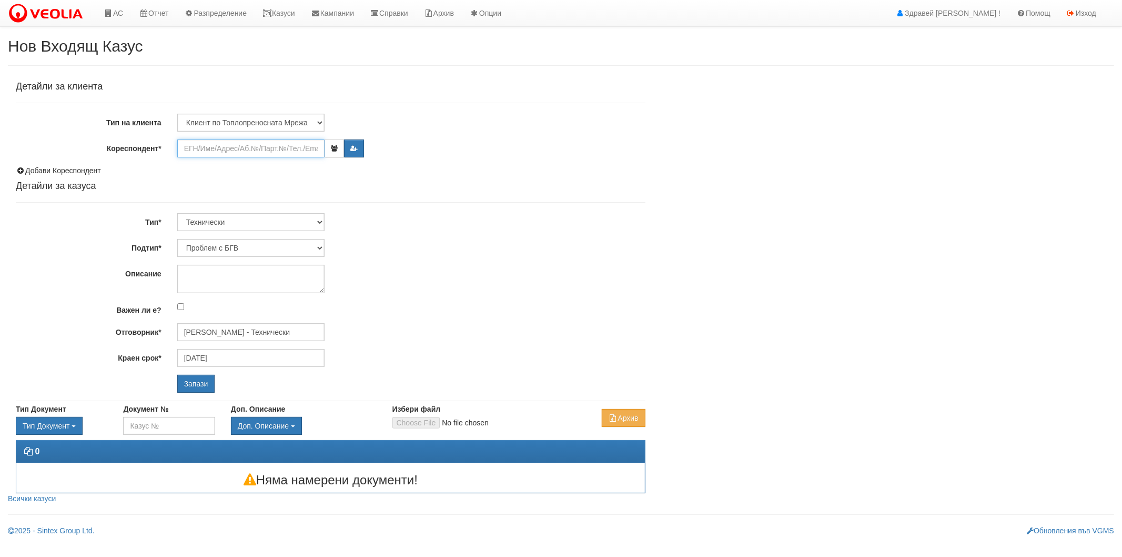
click at [253, 153] on input "Кореспондент*" at bounding box center [250, 148] width 147 height 18
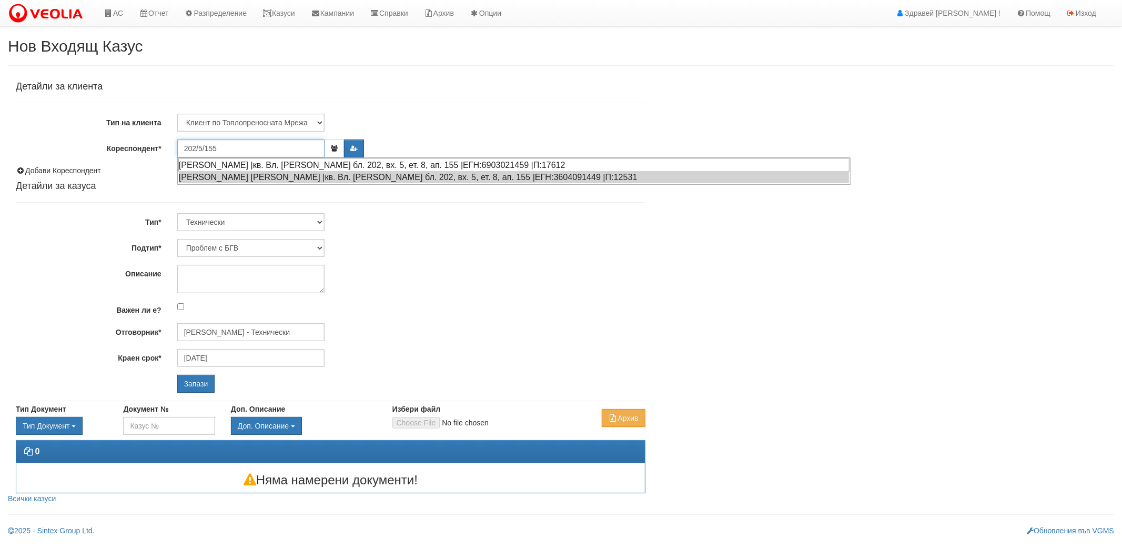
click at [249, 162] on div "[PERSON_NAME] |кв. Вл. [PERSON_NAME] бл. 202, вх. 5, ет. 8, ап. 155 |ЕГН:690302…" at bounding box center [513, 164] width 671 height 13
type input "Петров"
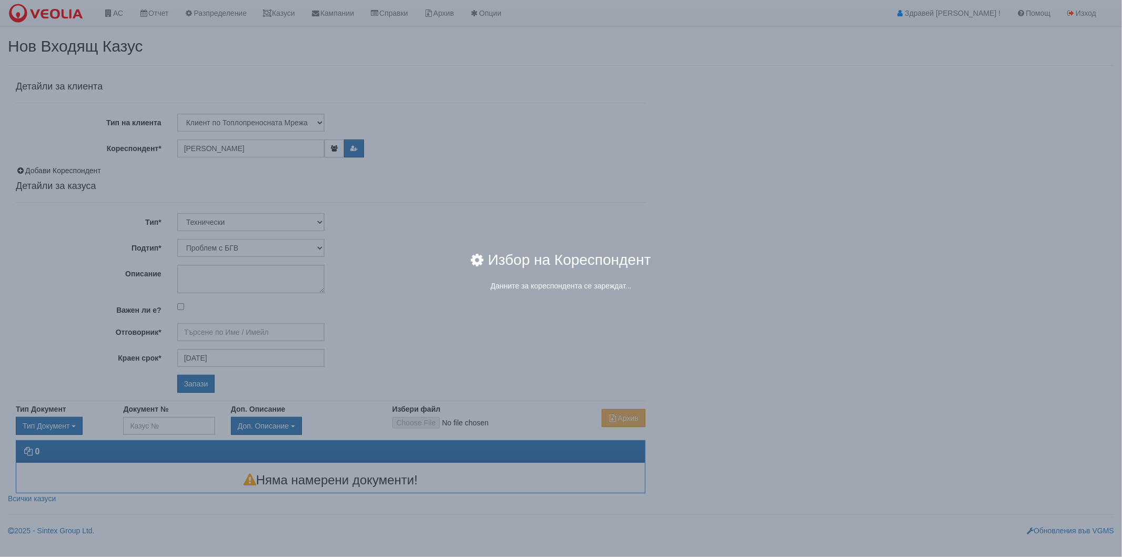
type input "Дончо Дончев - Технически"
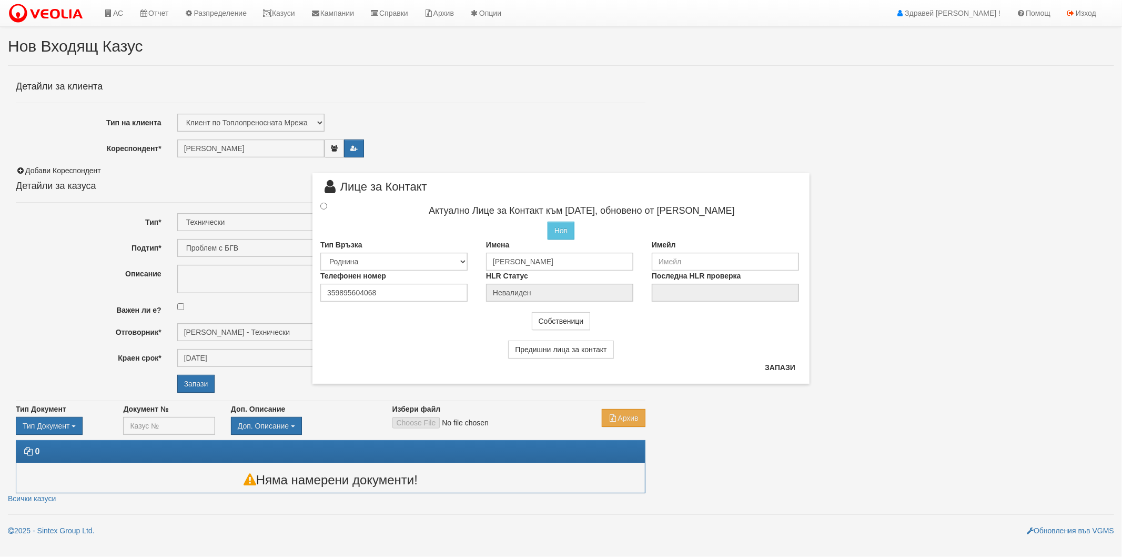
click at [328, 209] on div at bounding box center [334, 206] width 42 height 12
click at [327, 207] on div at bounding box center [334, 206] width 42 height 12
click at [324, 206] on input "radio" at bounding box center [323, 206] width 7 height 7
radio input "true"
type input "Петров"
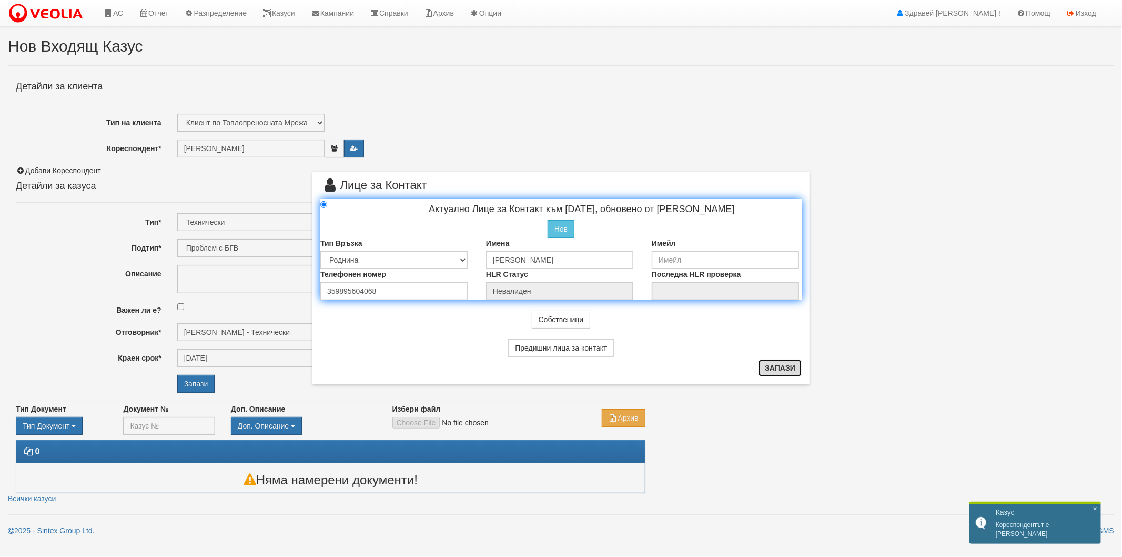
click at [800, 361] on button "Запази" at bounding box center [780, 367] width 43 height 17
radio input "true"
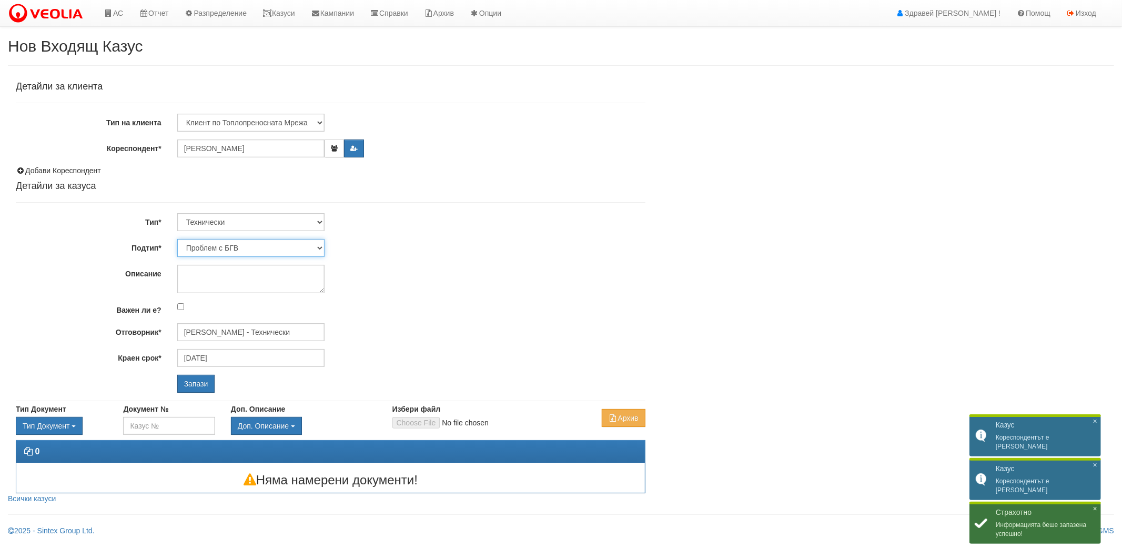
click at [261, 246] on select "Проблем с БГВ Теч ВОИ Теч БГВ Теч в АС Теч от водомер Проблем в АС Интервенция …" at bounding box center [250, 248] width 147 height 18
select select "Монтаж на водомер с дист. модул"
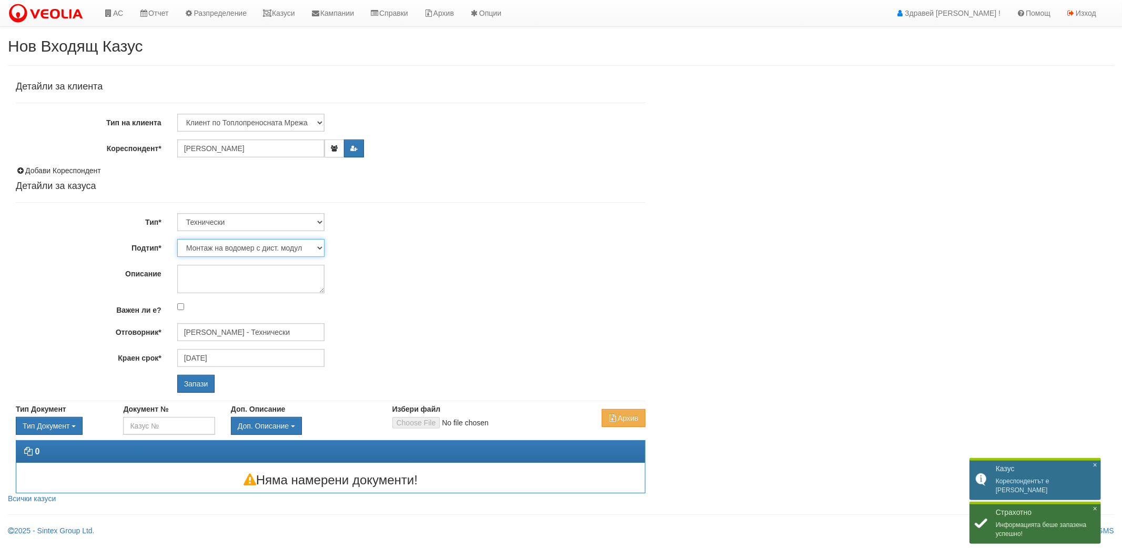
click at [177, 239] on select "Проблем с БГВ Теч ВОИ Теч БГВ Теч в АС Теч от водомер Проблем в АС Интервенция …" at bounding box center [250, 248] width 147 height 18
type input "09/09/2025"
type input "Дончо Дончев - Технически"
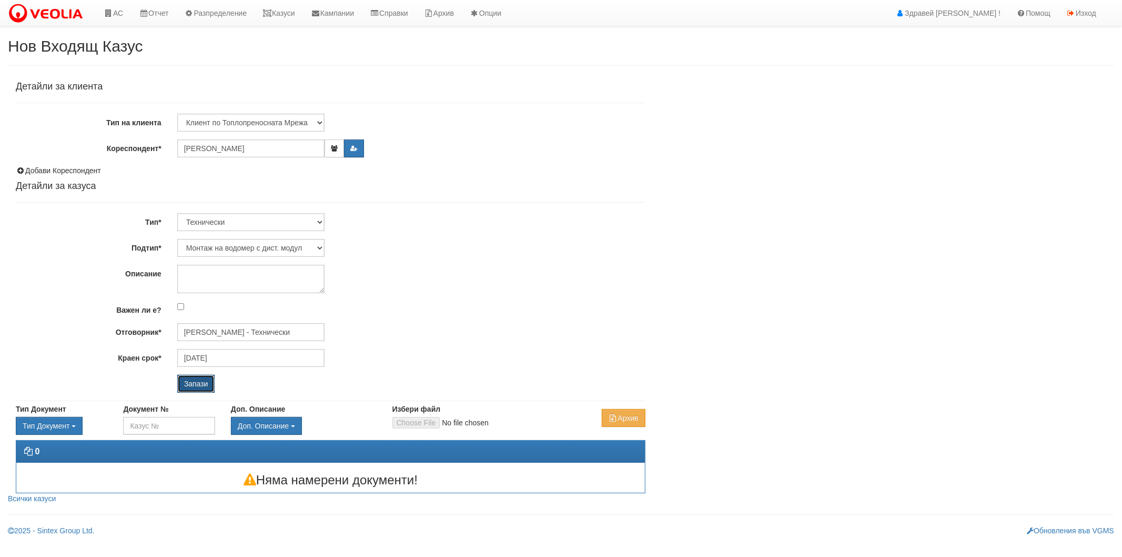
click at [207, 380] on input "Запази" at bounding box center [196, 384] width 38 height 18
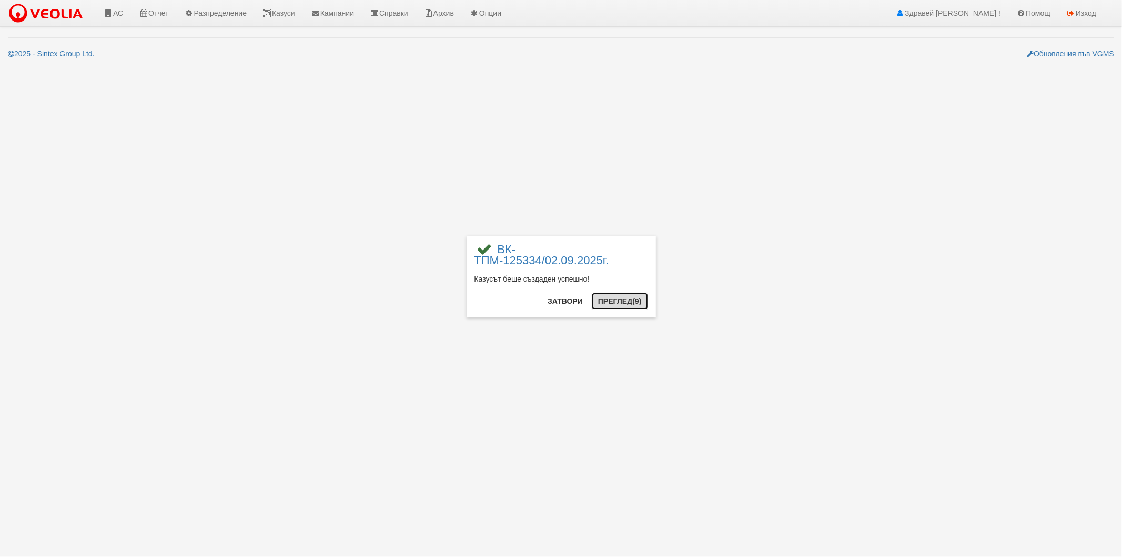
click at [616, 300] on button "Преглед (9)" at bounding box center [620, 301] width 56 height 17
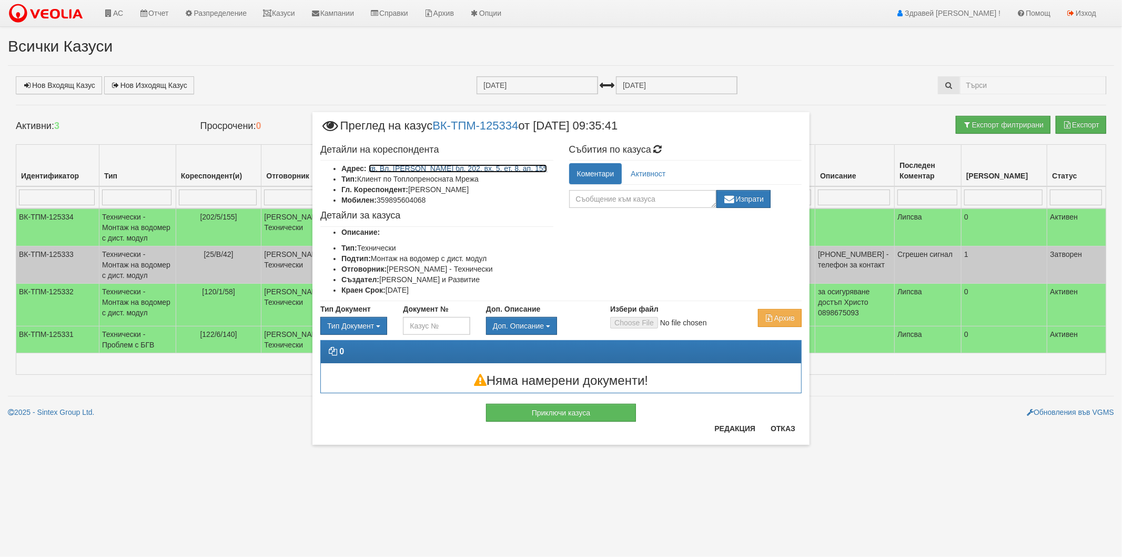
click at [440, 166] on link "кв. Вл. [PERSON_NAME] бл. 202, вх. 5, ет. 8, ап. 155" at bounding box center [458, 168] width 179 height 8
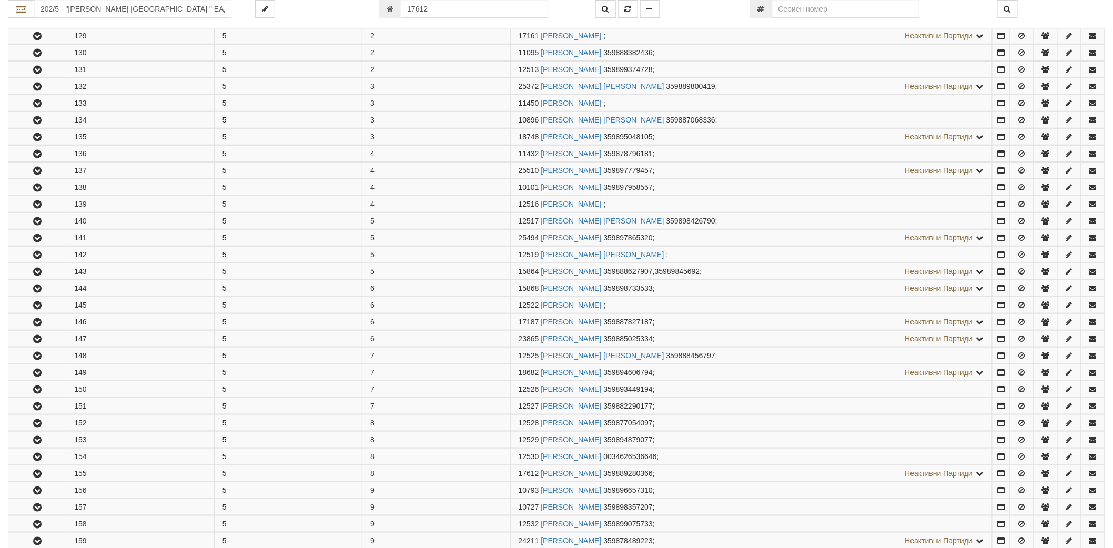
scroll to position [551, 0]
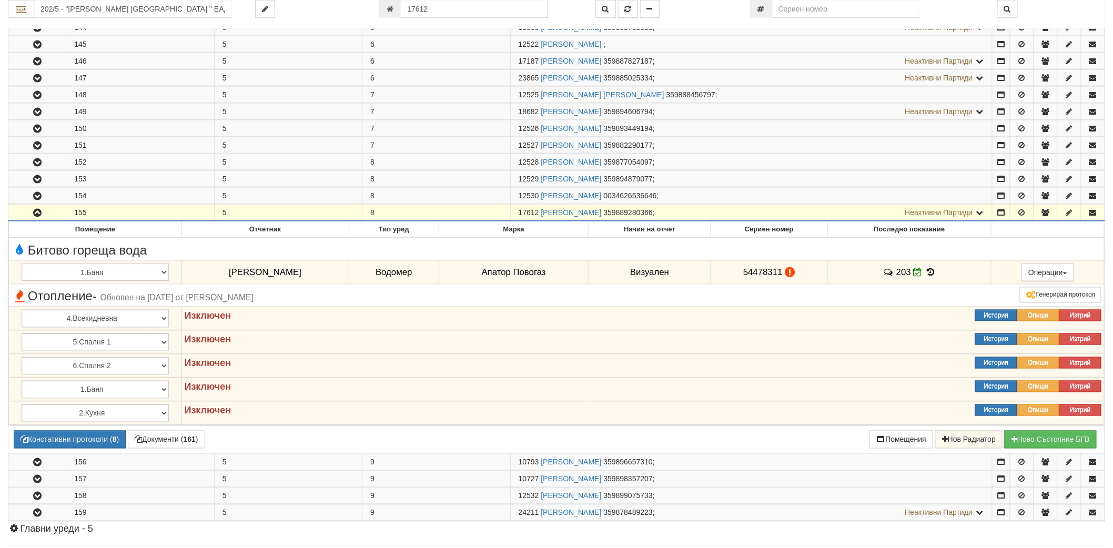
drag, startPoint x: 516, startPoint y: 215, endPoint x: 538, endPoint y: 217, distance: 22.3
click at [538, 217] on td "17612 [PERSON_NAME] 359889280366 ; Неактивни Партиди 12531 [PERSON_NAME] [DEMOG…" at bounding box center [751, 213] width 482 height 17
copy span "17612"
